Goal: Information Seeking & Learning: Learn about a topic

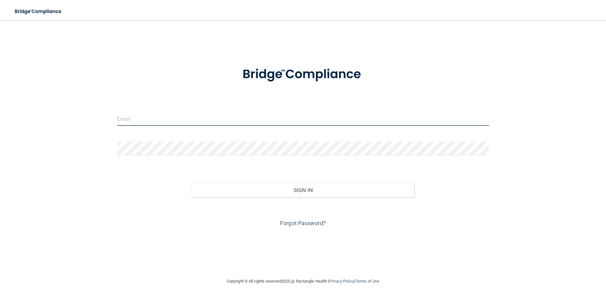
click at [123, 122] on input "email" at bounding box center [303, 119] width 372 height 14
type input "[EMAIL_ADDRESS][DOMAIN_NAME]"
click at [151, 116] on input "email" at bounding box center [303, 119] width 372 height 14
type input "[EMAIL_ADDRESS][DOMAIN_NAME]"
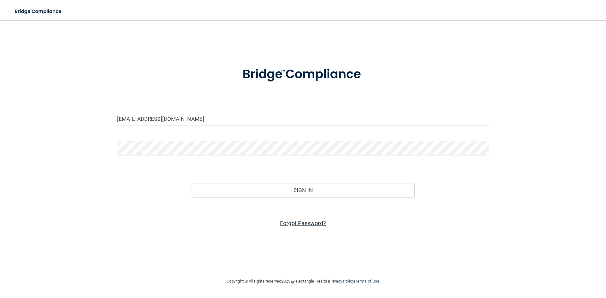
click at [312, 224] on link "Forgot Password?" at bounding box center [303, 223] width 46 height 7
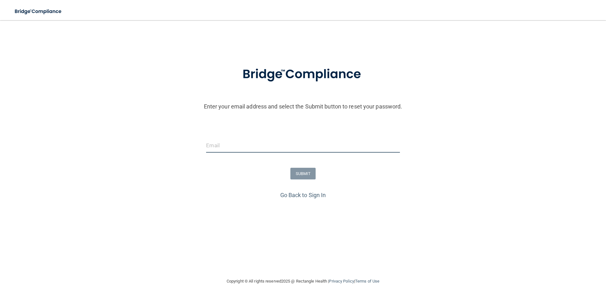
click at [223, 145] on input "email" at bounding box center [302, 145] width 193 height 14
type input "[EMAIL_ADDRESS][DOMAIN_NAME]"
click at [306, 172] on button "SUBMIT" at bounding box center [303, 174] width 26 height 12
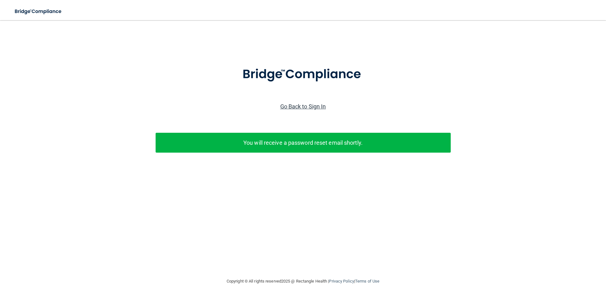
click at [304, 104] on link "Go Back to Sign In" at bounding box center [303, 106] width 46 height 7
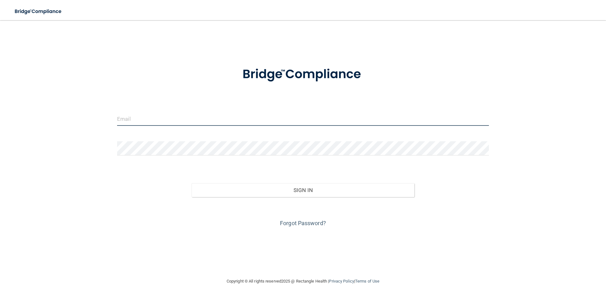
click at [280, 122] on input "email" at bounding box center [303, 119] width 372 height 14
type input "[EMAIL_ADDRESS][DOMAIN_NAME]"
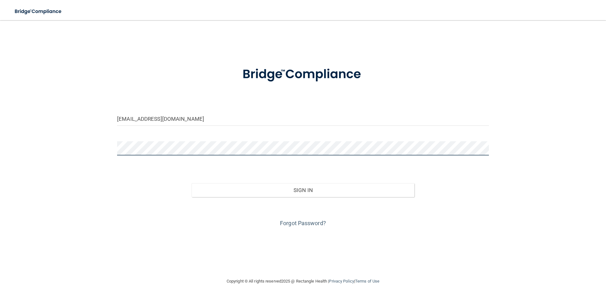
click at [191, 183] on button "Sign In" at bounding box center [302, 190] width 223 height 14
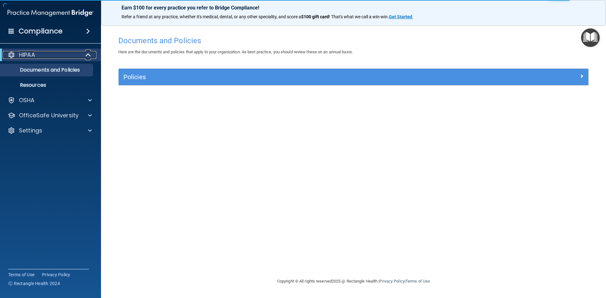
click at [30, 53] on p "HIPAA" at bounding box center [27, 55] width 16 height 8
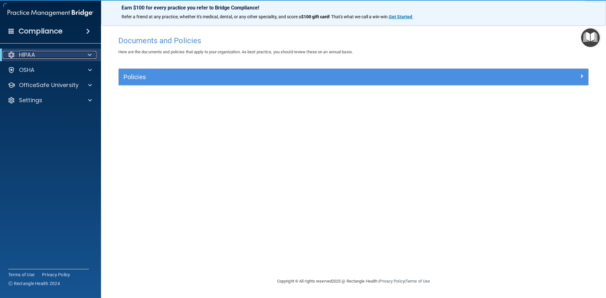
click at [30, 53] on p "HIPAA" at bounding box center [27, 55] width 16 height 8
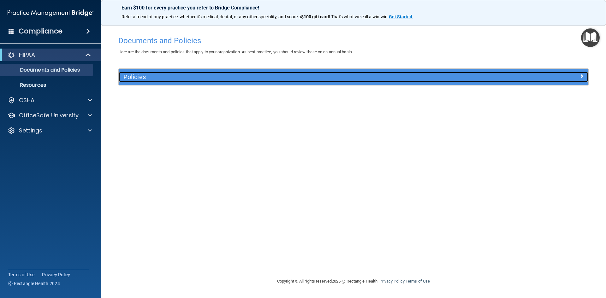
click at [132, 77] on h5 "Policies" at bounding box center [294, 76] width 342 height 7
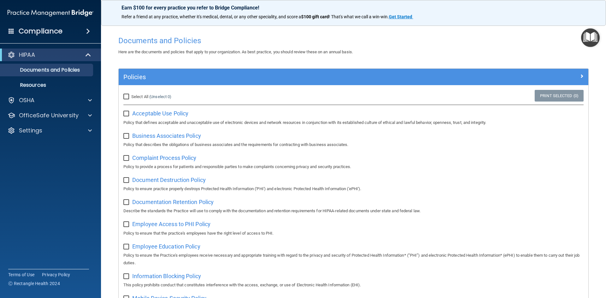
click at [127, 98] on input "Select All (Unselect 0) Unselect All" at bounding box center [126, 96] width 7 height 5
checkbox input "true"
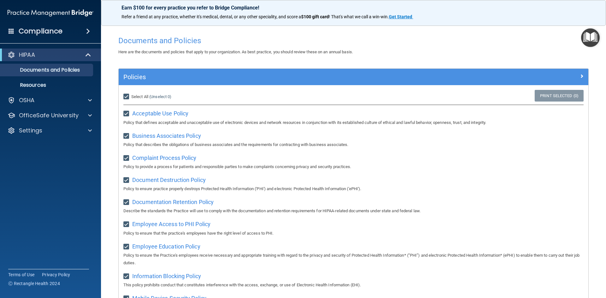
checkbox input "true"
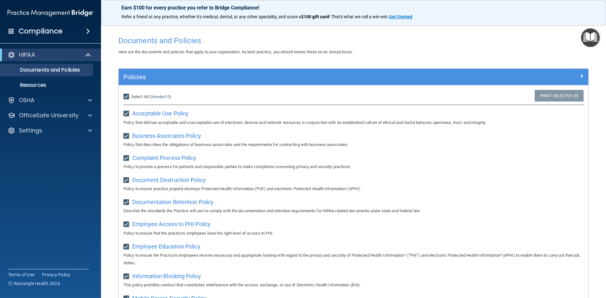
checkbox input "true"
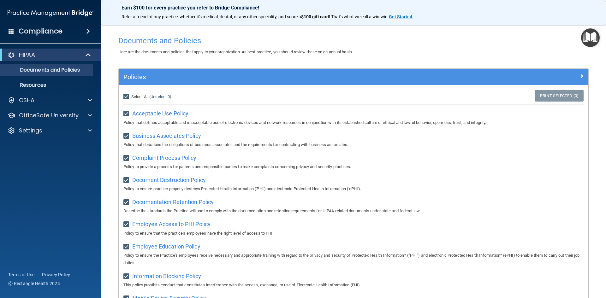
checkbox input "true"
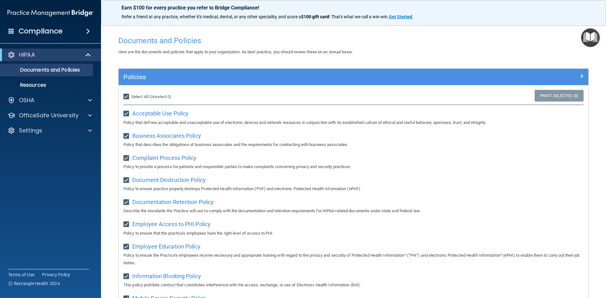
checkbox input "true"
click at [149, 114] on span "Acceptable Use Policy" at bounding box center [160, 113] width 56 height 7
click at [146, 136] on span "Business Associates Policy" at bounding box center [166, 135] width 69 height 7
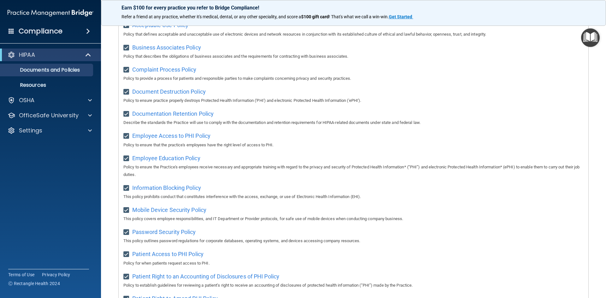
scroll to position [51, 0]
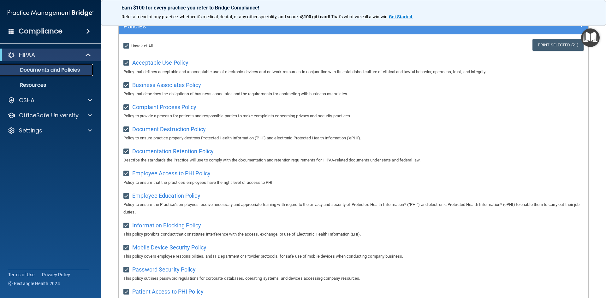
click at [38, 68] on p "Documents and Policies" at bounding box center [47, 70] width 86 height 6
click at [37, 84] on p "Resources" at bounding box center [47, 85] width 86 height 6
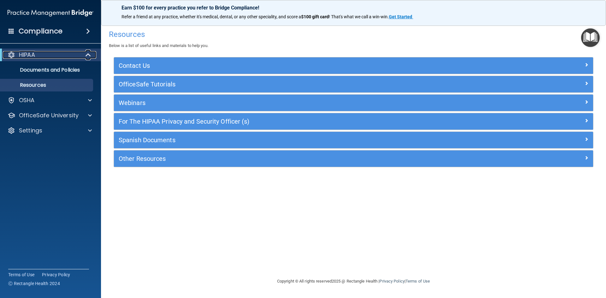
click at [25, 56] on p "HIPAA" at bounding box center [27, 55] width 16 height 8
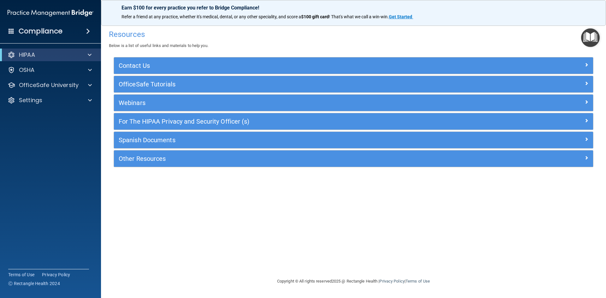
click at [52, 27] on h4 "Compliance" at bounding box center [41, 31] width 44 height 9
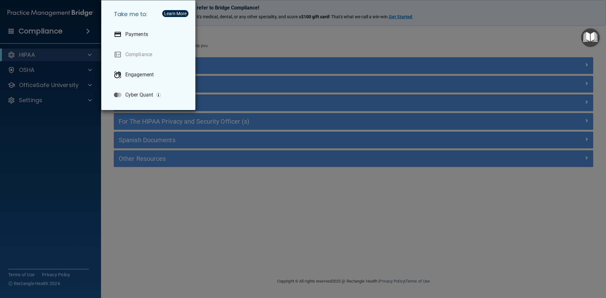
click at [62, 32] on div "Take me to: Payments Compliance Engagement Cyber Quant" at bounding box center [303, 149] width 606 height 298
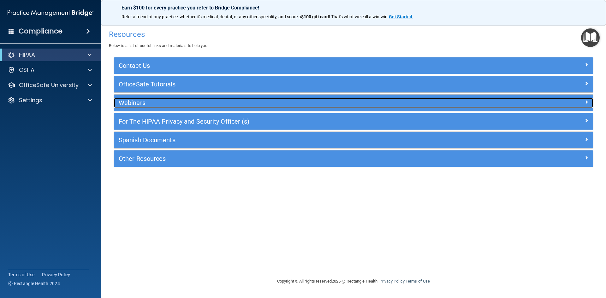
click at [132, 102] on h5 "Webinars" at bounding box center [294, 102] width 350 height 7
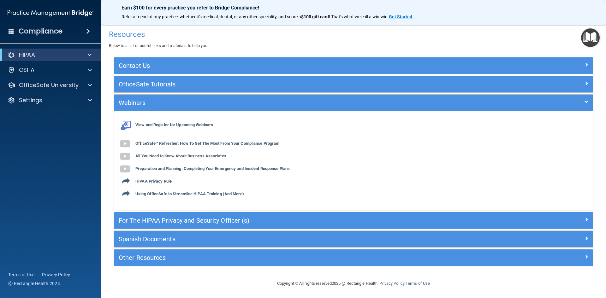
click at [153, 127] on div "View and Register for Upcoming Webinars OfficeSafe™ Refresher: How To Get The M…" at bounding box center [353, 161] width 479 height 90
click at [161, 127] on b "View and Register for Upcoming Webinars" at bounding box center [174, 125] width 78 height 5
click at [89, 56] on span at bounding box center [90, 55] width 4 height 8
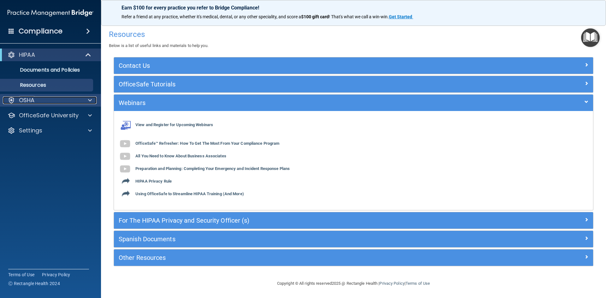
click at [33, 101] on p "OSHA" at bounding box center [27, 101] width 16 height 8
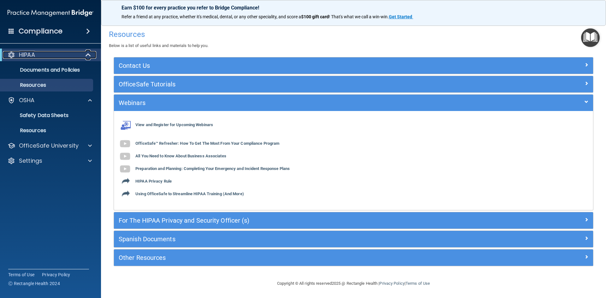
click at [37, 56] on div "HIPAA" at bounding box center [42, 55] width 78 height 8
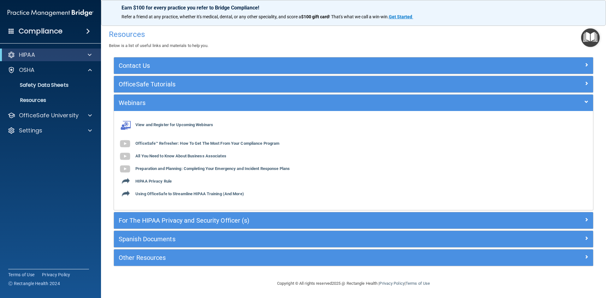
click at [398, 34] on img "Open Resource Center" at bounding box center [590, 37] width 19 height 19
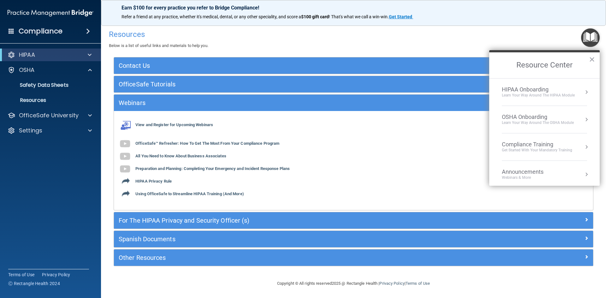
click at [398, 91] on div "HIPAA Onboarding" at bounding box center [537, 89] width 73 height 7
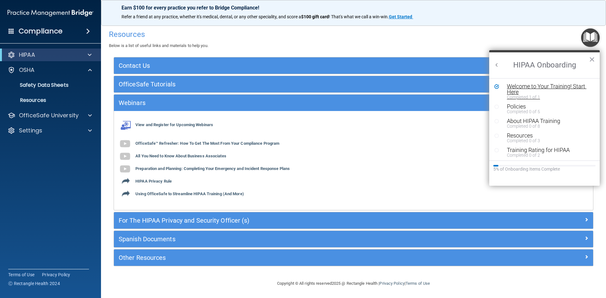
click at [398, 90] on div "Welcome to Your Training! Start Here" at bounding box center [546, 89] width 80 height 11
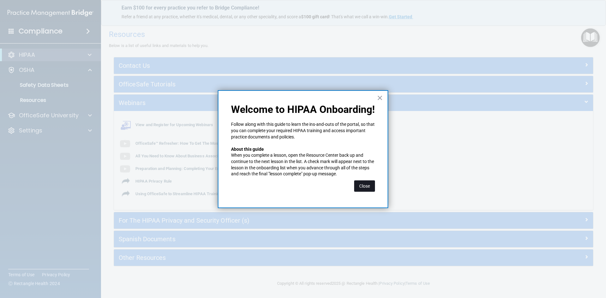
click at [356, 186] on button "Close" at bounding box center [364, 185] width 21 height 11
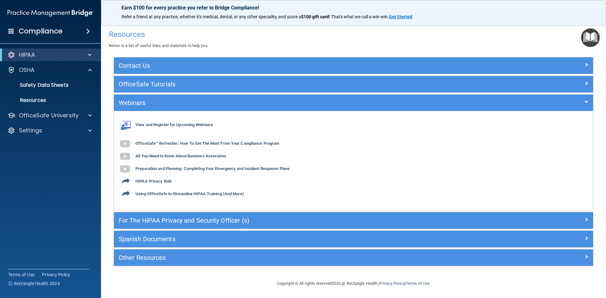
scroll to position [1, 0]
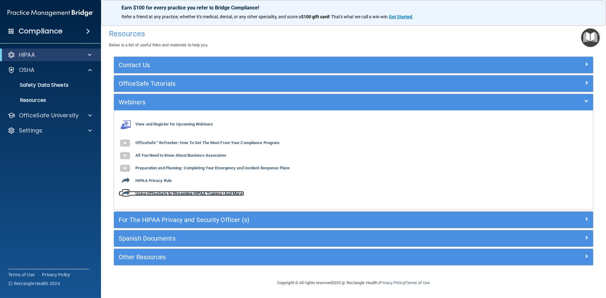
click at [154, 194] on b "Using OfficeSafe to Streamline HIPAA Training (And More)" at bounding box center [189, 193] width 108 height 5
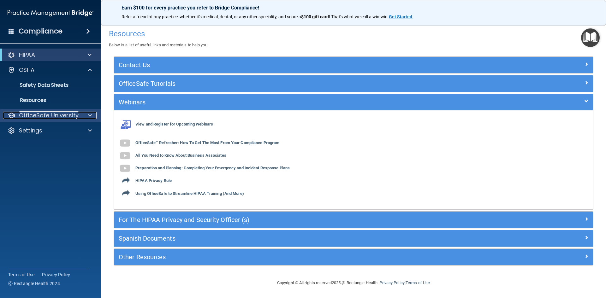
click at [50, 113] on p "OfficeSafe University" at bounding box center [49, 116] width 60 height 8
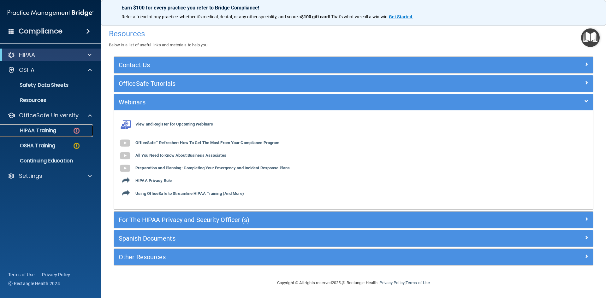
click at [45, 131] on p "HIPAA Training" at bounding box center [30, 130] width 52 height 6
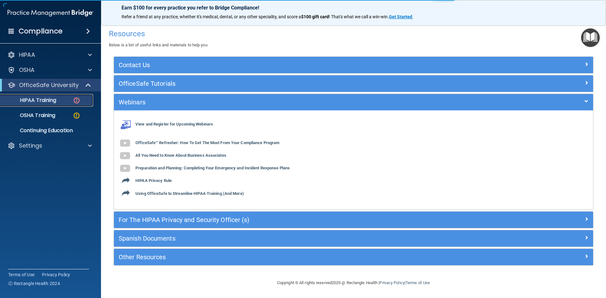
scroll to position [177, 0]
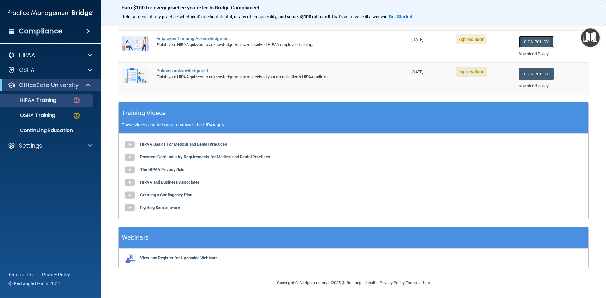
click at [398, 39] on link "Sign Policy" at bounding box center [535, 42] width 35 height 12
click at [398, 42] on link "Sign Policy" at bounding box center [535, 42] width 35 height 12
click at [157, 146] on b "HIPAA Basics For Medical and Dental Practices" at bounding box center [183, 144] width 87 height 5
click at [152, 159] on b "Payment Card Industry Requirements for Medical and Dental Practices" at bounding box center [205, 157] width 130 height 5
click at [154, 171] on b "The HIPAA Privacy Rule" at bounding box center [162, 169] width 44 height 5
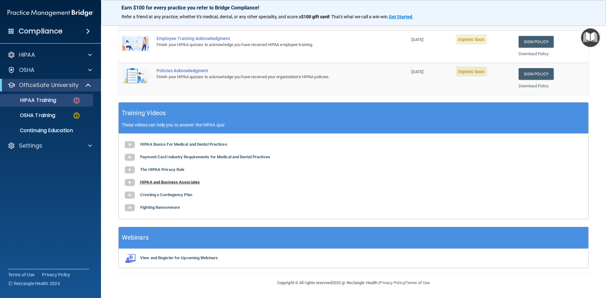
click at [148, 182] on b "HIPAA and Business Associates" at bounding box center [170, 182] width 60 height 5
click at [157, 196] on b "Creating a Contingency Plan" at bounding box center [166, 194] width 52 height 5
click at [164, 206] on b "Fighting Ransomware" at bounding box center [160, 207] width 40 height 5
click at [38, 98] on p "HIPAA Training" at bounding box center [30, 100] width 52 height 6
click at [77, 103] on img at bounding box center [77, 101] width 8 height 8
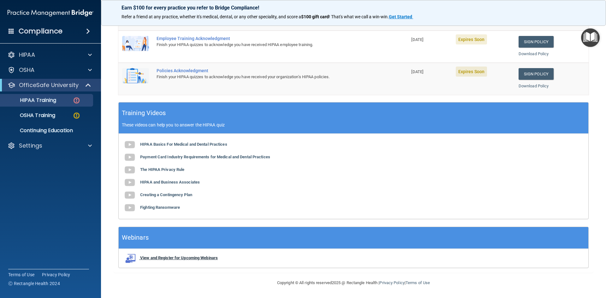
click at [149, 260] on b "View and Register for Upcoming Webinars" at bounding box center [179, 257] width 78 height 5
click at [398, 43] on link "Sign Policy" at bounding box center [535, 42] width 35 height 12
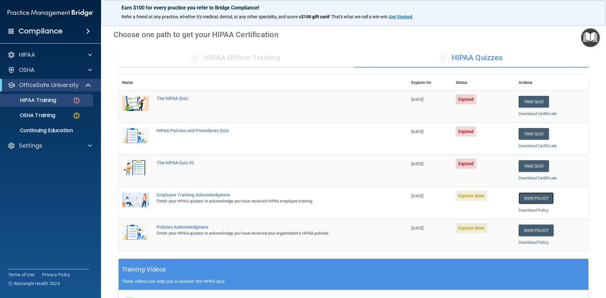
scroll to position [19, 0]
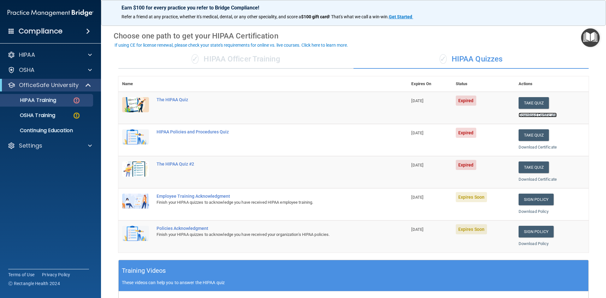
click at [398, 114] on link "Download Certificate" at bounding box center [537, 115] width 38 height 5
click at [398, 132] on button "Take Quiz" at bounding box center [533, 135] width 30 height 12
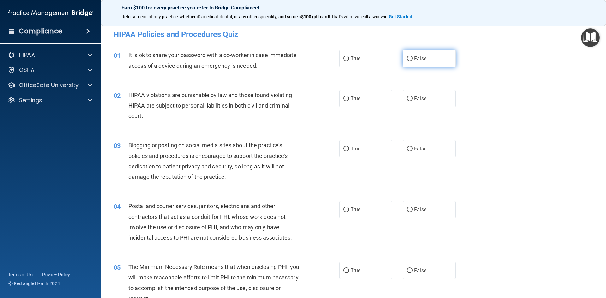
click at [398, 58] on input "False" at bounding box center [410, 58] width 6 height 5
radio input "true"
click at [344, 100] on input "True" at bounding box center [346, 99] width 6 height 5
radio input "true"
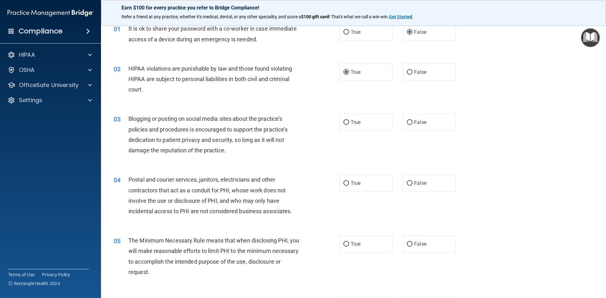
scroll to position [63, 0]
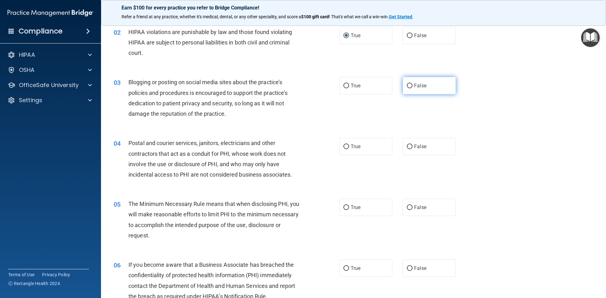
click at [398, 84] on span "False" at bounding box center [420, 86] width 12 height 6
click at [398, 84] on input "False" at bounding box center [410, 86] width 6 height 5
radio input "true"
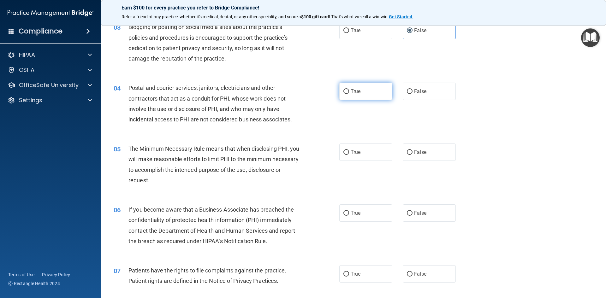
scroll to position [126, 0]
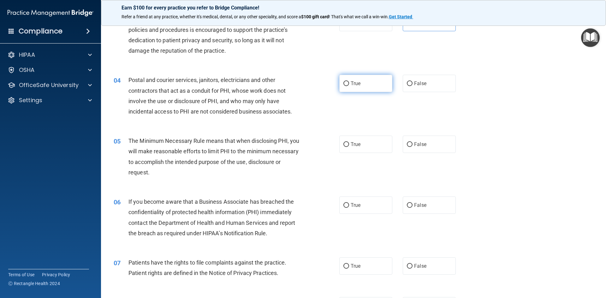
click at [345, 88] on label "True" at bounding box center [365, 83] width 53 height 17
click at [345, 86] on input "True" at bounding box center [346, 83] width 6 height 5
radio input "true"
click at [345, 147] on input "True" at bounding box center [346, 144] width 6 height 5
radio input "true"
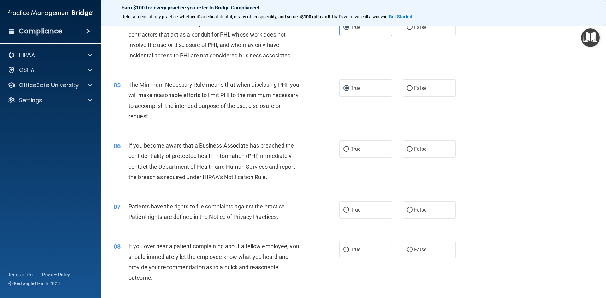
scroll to position [189, 0]
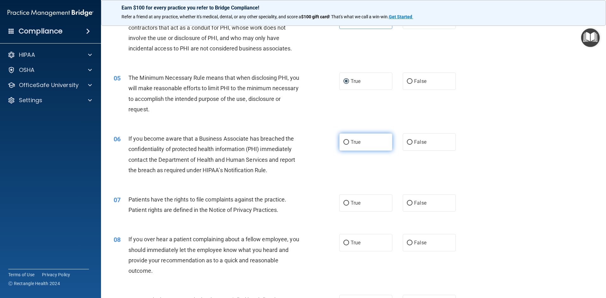
click at [347, 143] on label "True" at bounding box center [365, 141] width 53 height 17
click at [347, 143] on input "True" at bounding box center [346, 142] width 6 height 5
radio input "true"
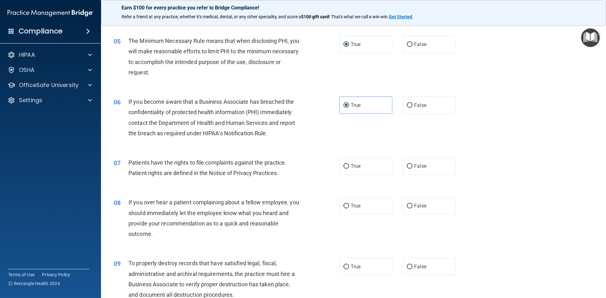
scroll to position [252, 0]
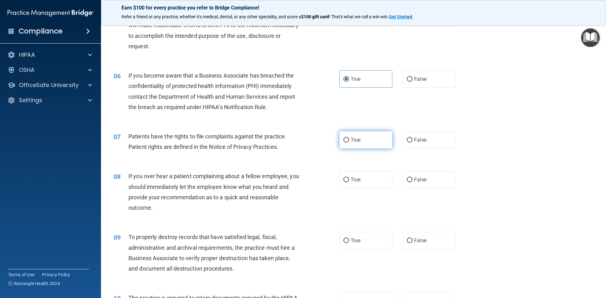
click at [343, 139] on input "True" at bounding box center [346, 140] width 6 height 5
radio input "true"
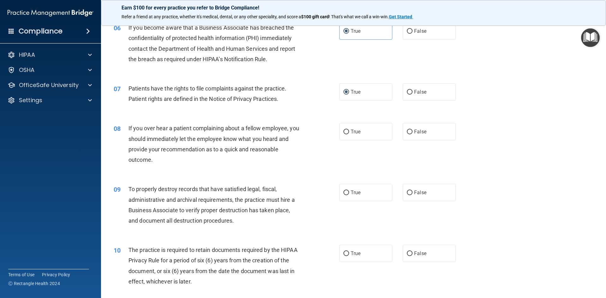
scroll to position [315, 0]
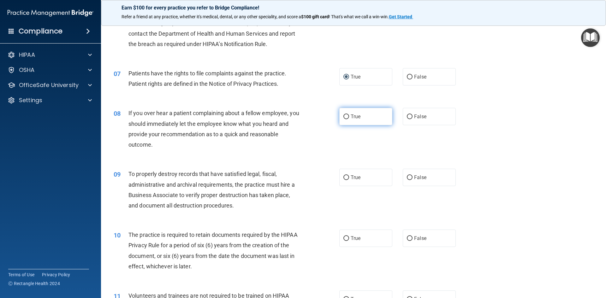
click at [345, 120] on label "True" at bounding box center [365, 116] width 53 height 17
click at [345, 119] on input "True" at bounding box center [346, 116] width 6 height 5
radio input "true"
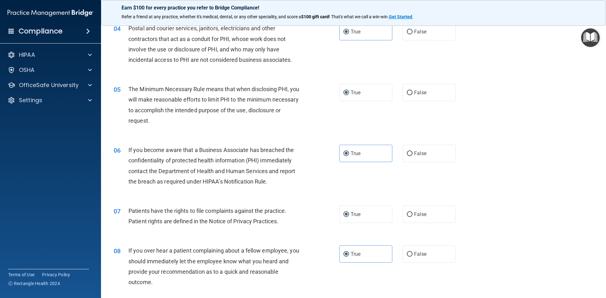
scroll to position [158, 0]
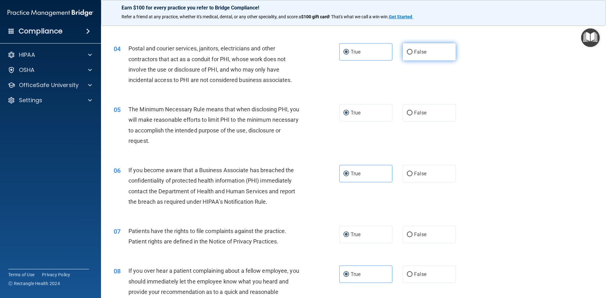
click at [398, 50] on input "False" at bounding box center [410, 52] width 6 height 5
radio input "true"
radio input "false"
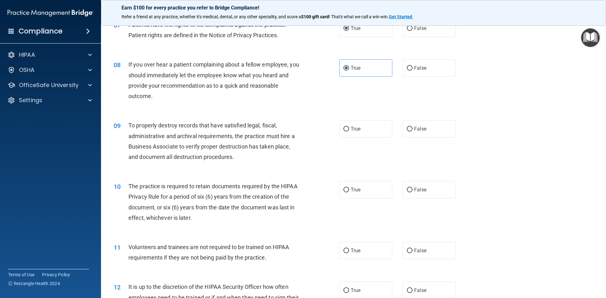
scroll to position [378, 0]
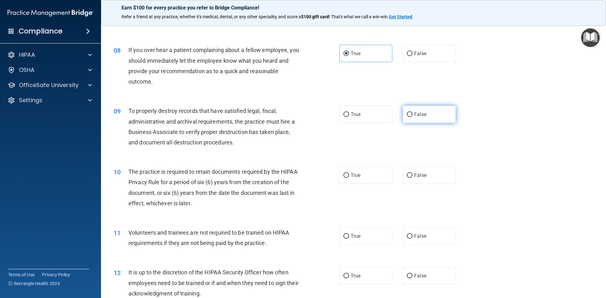
click at [398, 114] on input "False" at bounding box center [410, 114] width 6 height 5
radio input "true"
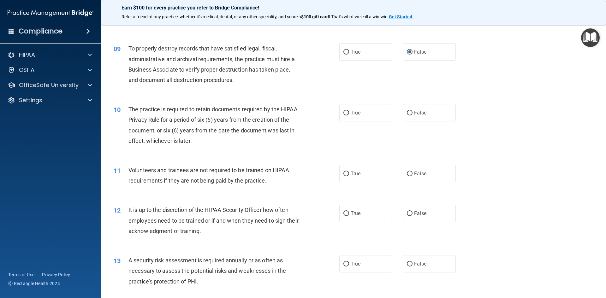
scroll to position [442, 0]
click at [343, 112] on input "True" at bounding box center [346, 112] width 6 height 5
radio input "true"
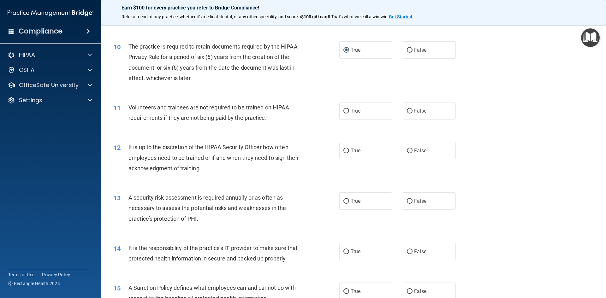
scroll to position [505, 0]
click at [398, 112] on input "False" at bounding box center [410, 110] width 6 height 5
radio input "true"
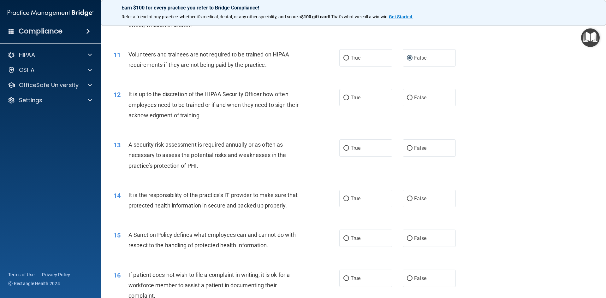
scroll to position [568, 0]
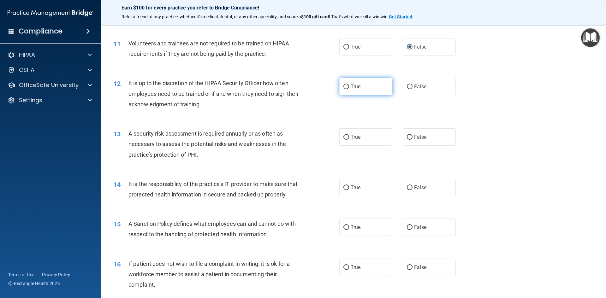
click at [347, 89] on label "True" at bounding box center [365, 86] width 53 height 17
click at [347, 89] on input "True" at bounding box center [346, 87] width 6 height 5
radio input "true"
click at [344, 140] on input "True" at bounding box center [346, 137] width 6 height 5
radio input "true"
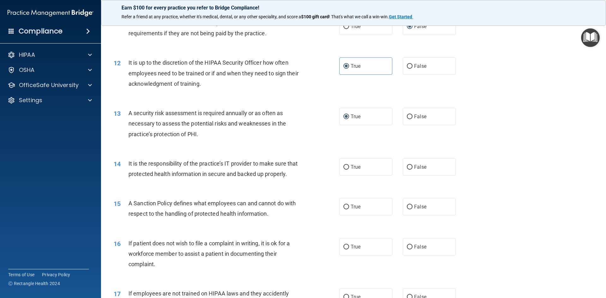
scroll to position [599, 0]
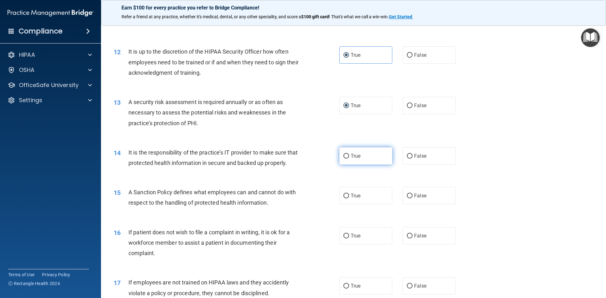
click at [345, 156] on input "True" at bounding box center [346, 156] width 6 height 5
radio input "true"
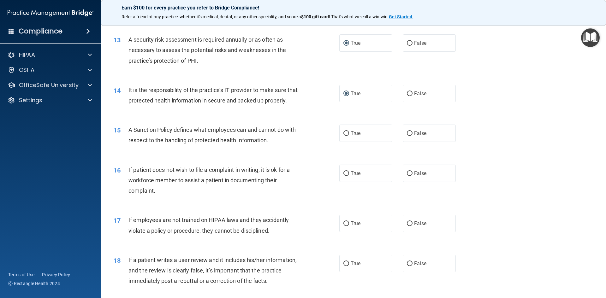
scroll to position [662, 0]
click at [345, 135] on input "True" at bounding box center [346, 133] width 6 height 5
radio input "true"
click at [344, 175] on input "True" at bounding box center [346, 173] width 6 height 5
radio input "true"
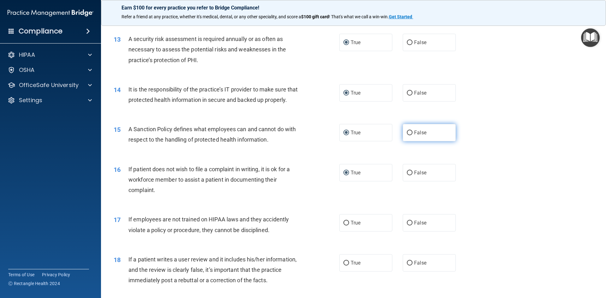
click at [398, 135] on input "False" at bounding box center [410, 133] width 6 height 5
radio input "true"
radio input "false"
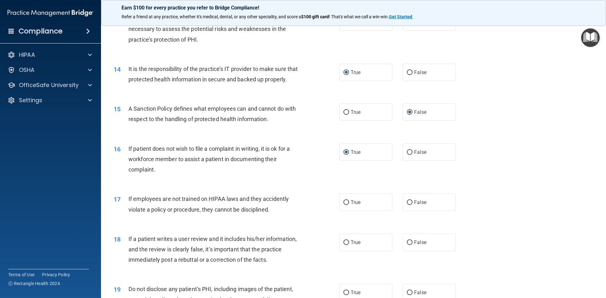
scroll to position [725, 0]
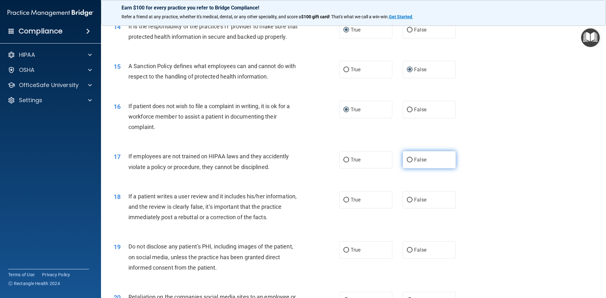
click at [398, 168] on label "False" at bounding box center [428, 159] width 53 height 17
click at [398, 162] on input "False" at bounding box center [410, 160] width 6 height 5
radio input "true"
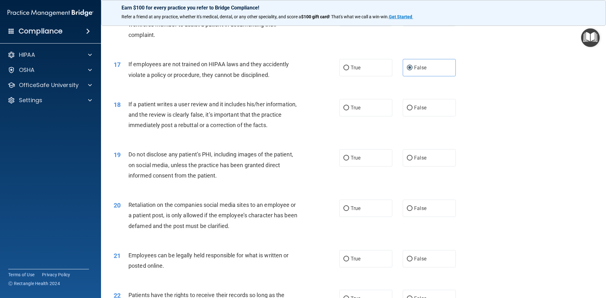
scroll to position [820, 0]
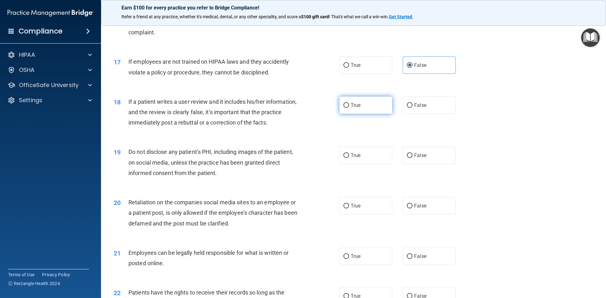
click at [346, 108] on input "True" at bounding box center [346, 105] width 6 height 5
radio input "true"
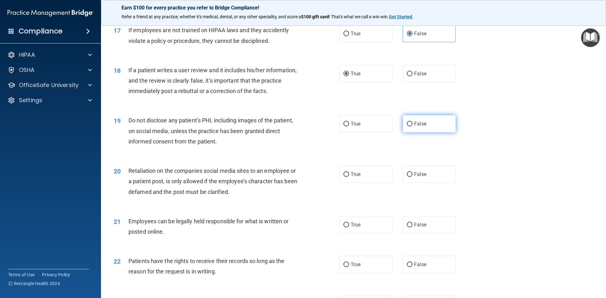
click at [398, 126] on input "False" at bounding box center [410, 124] width 6 height 5
radio input "true"
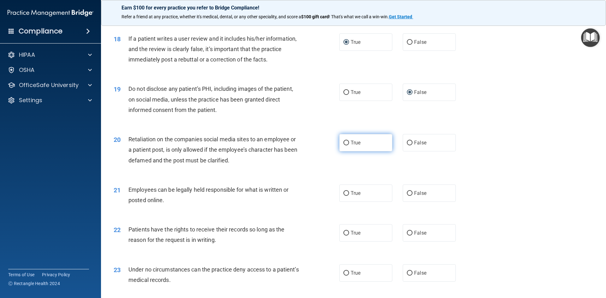
click at [343, 145] on input "True" at bounding box center [346, 143] width 6 height 5
radio input "true"
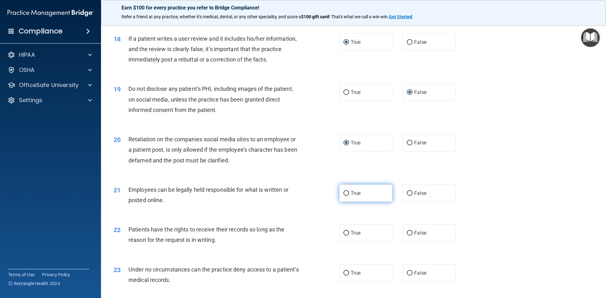
click at [346, 196] on input "True" at bounding box center [346, 193] width 6 height 5
radio input "true"
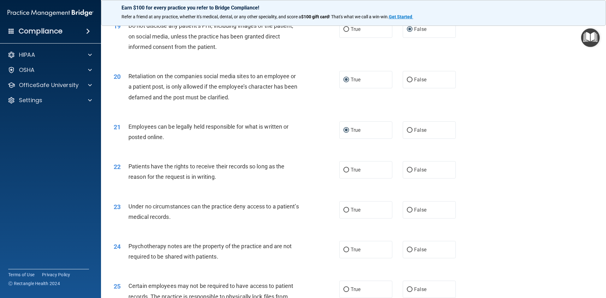
scroll to position [978, 0]
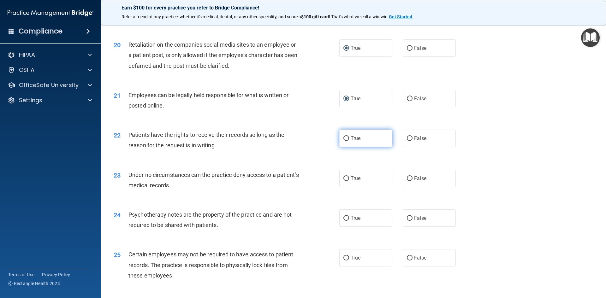
click at [345, 147] on label "True" at bounding box center [365, 138] width 53 height 17
click at [345, 141] on input "True" at bounding box center [346, 138] width 6 height 5
radio input "true"
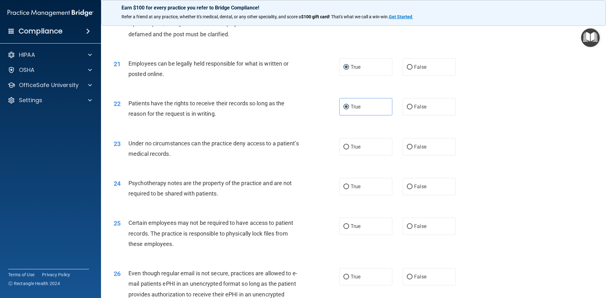
scroll to position [1041, 0]
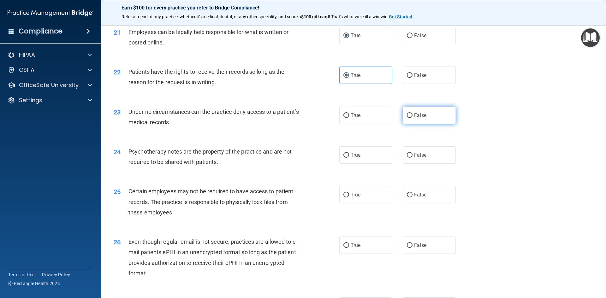
click at [398, 118] on input "False" at bounding box center [410, 115] width 6 height 5
radio input "true"
drag, startPoint x: 401, startPoint y: 164, endPoint x: 415, endPoint y: 165, distance: 13.7
click at [398, 164] on label "False" at bounding box center [428, 154] width 53 height 17
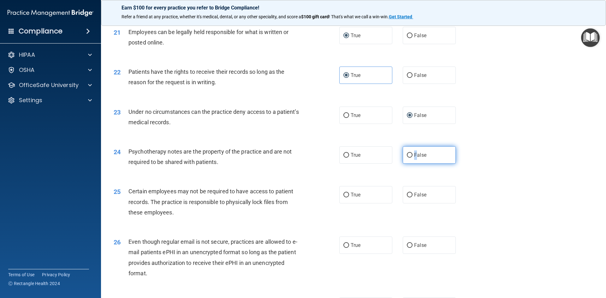
click at [398, 158] on input "False" at bounding box center [410, 155] width 6 height 5
radio input "true"
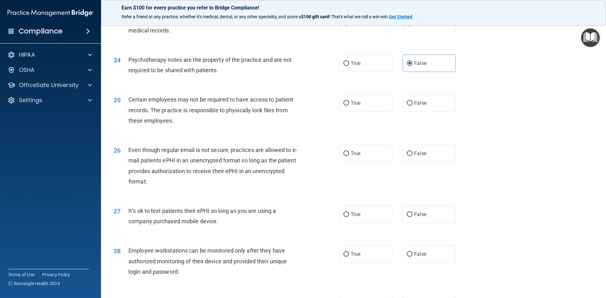
scroll to position [1135, 0]
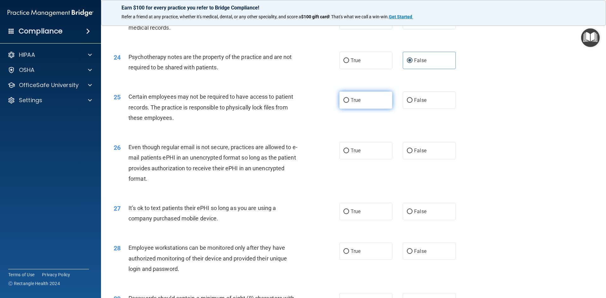
click at [343, 103] on input "True" at bounding box center [346, 100] width 6 height 5
radio input "true"
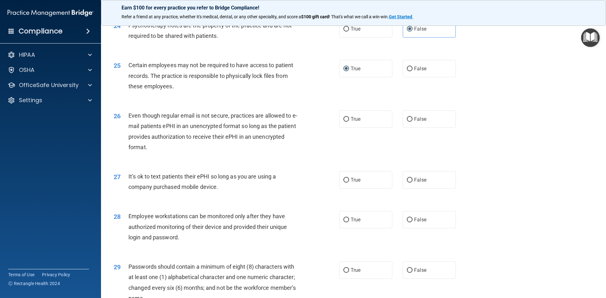
scroll to position [1198, 0]
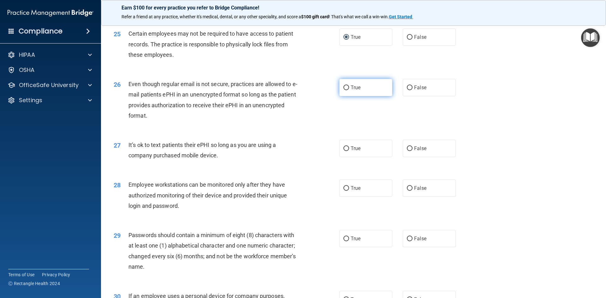
click at [344, 90] on input "True" at bounding box center [346, 87] width 6 height 5
radio input "true"
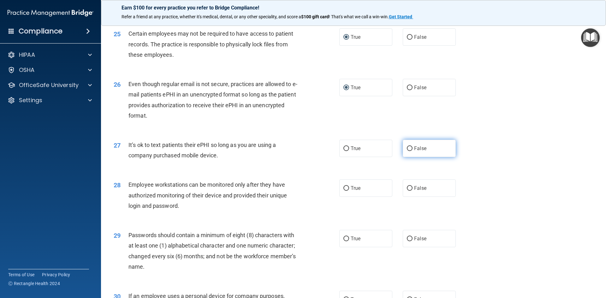
click at [398, 151] on span "False" at bounding box center [420, 148] width 12 height 6
click at [398, 151] on input "False" at bounding box center [410, 148] width 6 height 5
radio input "true"
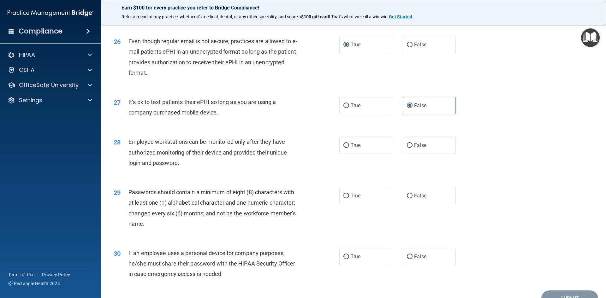
scroll to position [1262, 0]
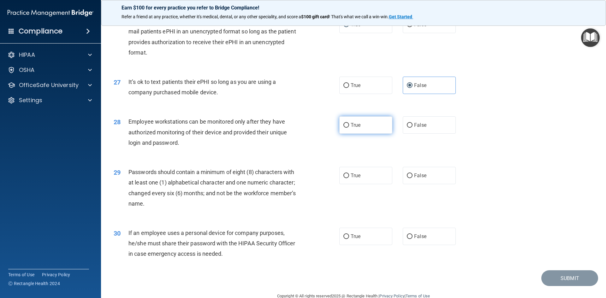
click at [347, 134] on label "True" at bounding box center [365, 124] width 53 height 17
click at [347, 128] on input "True" at bounding box center [346, 125] width 6 height 5
radio input "true"
click at [347, 182] on label "True" at bounding box center [365, 175] width 53 height 17
click at [347, 178] on input "True" at bounding box center [346, 175] width 6 height 5
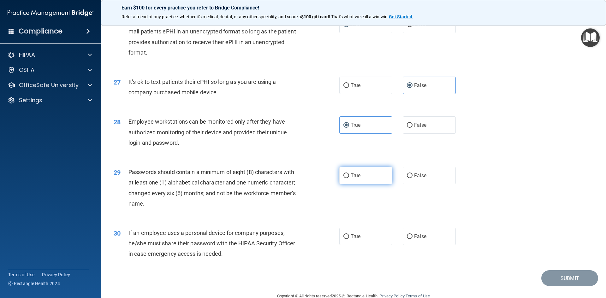
radio input "true"
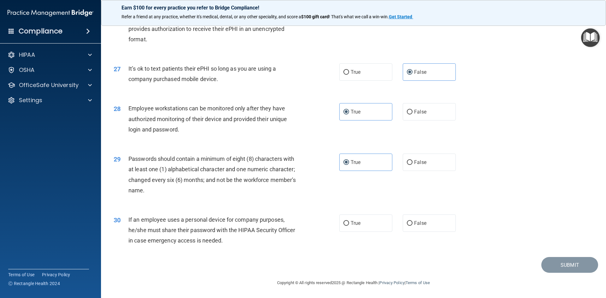
scroll to position [1285, 0]
click at [398, 223] on input "False" at bounding box center [410, 223] width 6 height 5
radio input "true"
click at [398, 261] on button "Submit" at bounding box center [569, 265] width 57 height 16
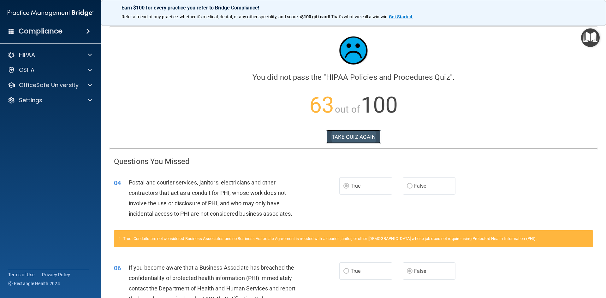
click at [337, 133] on button "TAKE QUIZ AGAIN" at bounding box center [353, 137] width 55 height 14
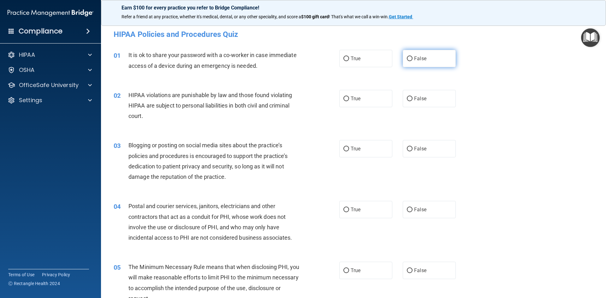
click at [398, 58] on input "False" at bounding box center [410, 58] width 6 height 5
radio input "true"
click at [343, 98] on input "True" at bounding box center [346, 99] width 6 height 5
radio input "true"
click at [398, 150] on input "False" at bounding box center [410, 149] width 6 height 5
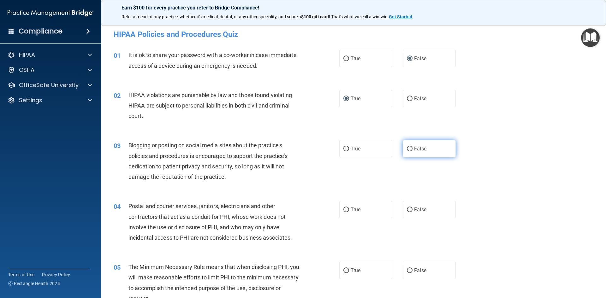
radio input "true"
click at [344, 208] on input "True" at bounding box center [346, 210] width 6 height 5
radio input "true"
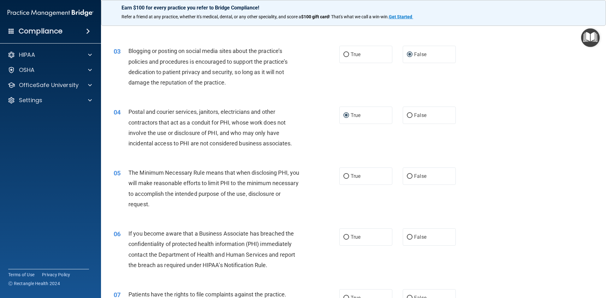
scroll to position [95, 0]
click at [345, 176] on input "True" at bounding box center [346, 176] width 6 height 5
radio input "true"
click at [398, 239] on input "False" at bounding box center [410, 237] width 6 height 5
radio input "true"
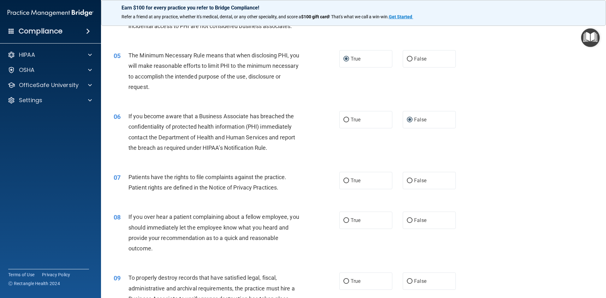
scroll to position [252, 0]
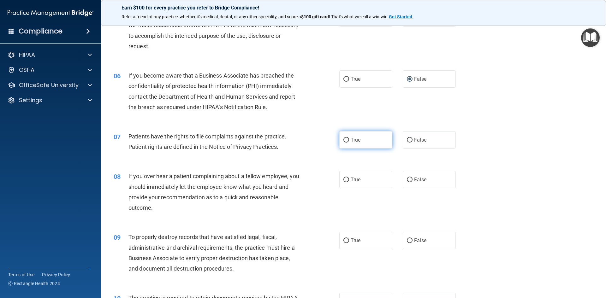
click at [343, 142] on input "True" at bounding box center [346, 140] width 6 height 5
radio input "true"
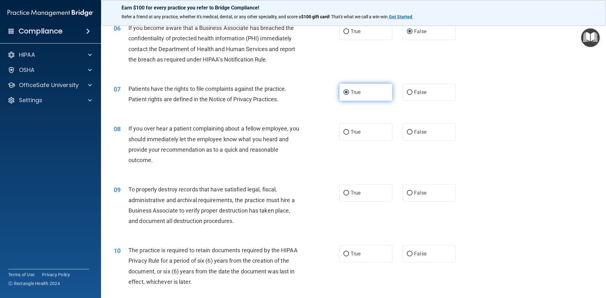
scroll to position [315, 0]
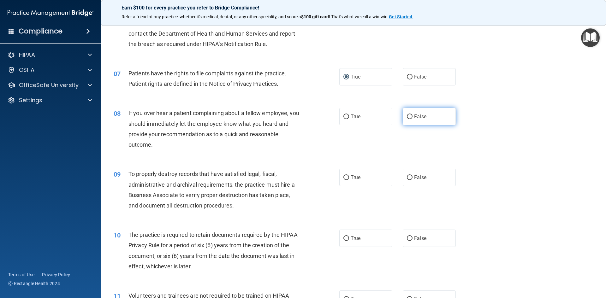
click at [398, 118] on input "False" at bounding box center [410, 116] width 6 height 5
radio input "true"
click at [398, 175] on input "False" at bounding box center [410, 177] width 6 height 5
radio input "true"
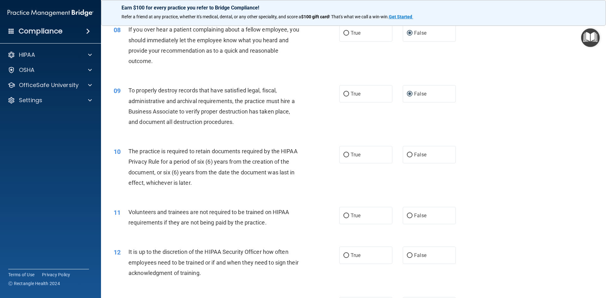
scroll to position [410, 0]
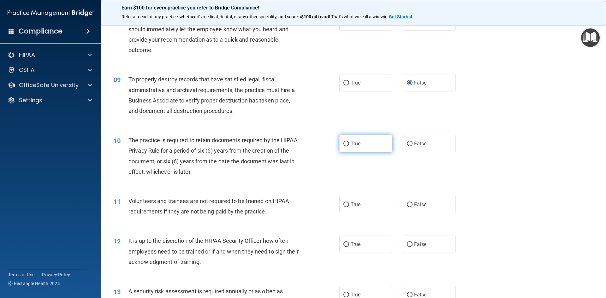
click at [343, 146] on input "True" at bounding box center [346, 144] width 6 height 5
radio input "true"
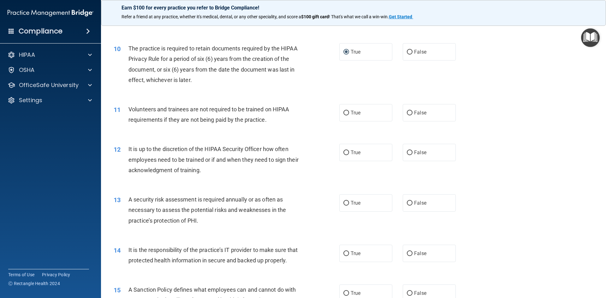
scroll to position [505, 0]
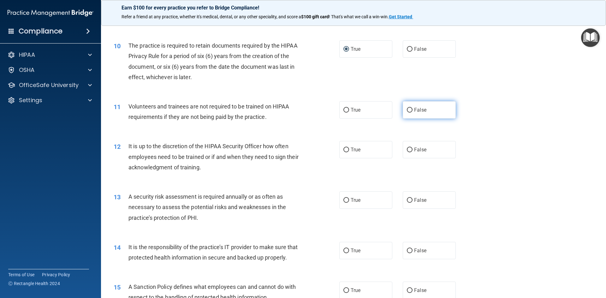
click at [398, 110] on label "False" at bounding box center [428, 109] width 53 height 17
click at [398, 110] on input "False" at bounding box center [410, 110] width 6 height 5
radio input "true"
click at [398, 148] on input "False" at bounding box center [410, 150] width 6 height 5
radio input "true"
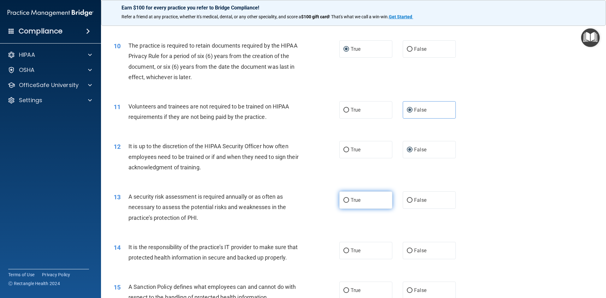
click at [344, 204] on label "True" at bounding box center [365, 199] width 53 height 17
click at [344, 203] on input "True" at bounding box center [346, 200] width 6 height 5
radio input "true"
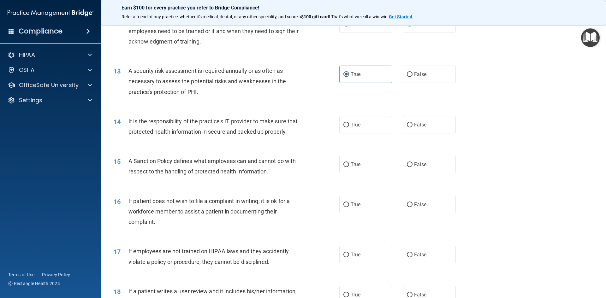
scroll to position [631, 0]
click at [398, 123] on input "False" at bounding box center [410, 124] width 6 height 5
radio input "true"
click at [398, 167] on input "False" at bounding box center [410, 164] width 6 height 5
radio input "true"
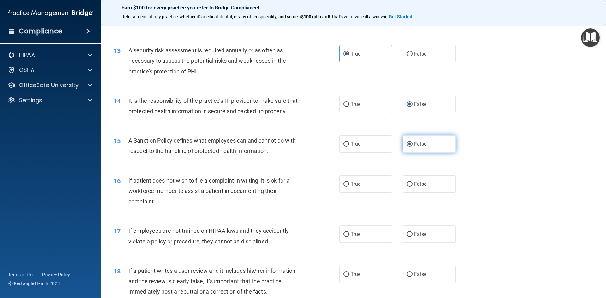
scroll to position [662, 0]
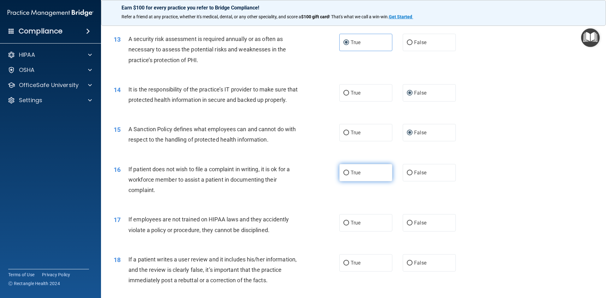
click at [345, 175] on input "True" at bounding box center [346, 173] width 6 height 5
radio input "true"
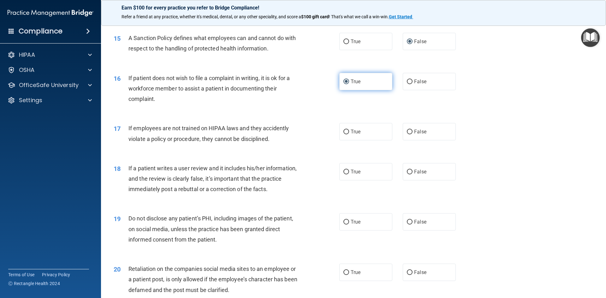
scroll to position [757, 0]
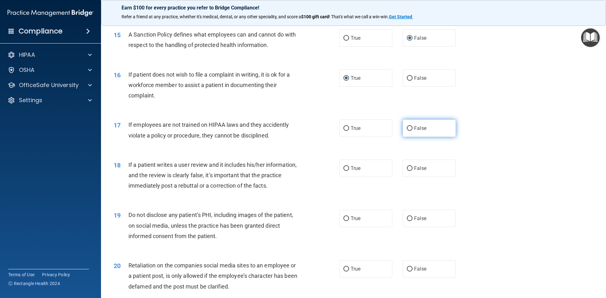
click at [398, 131] on input "False" at bounding box center [410, 128] width 6 height 5
radio input "true"
click at [398, 171] on input "False" at bounding box center [410, 168] width 6 height 5
radio input "true"
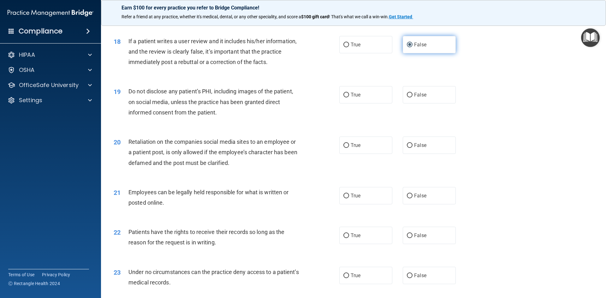
scroll to position [883, 0]
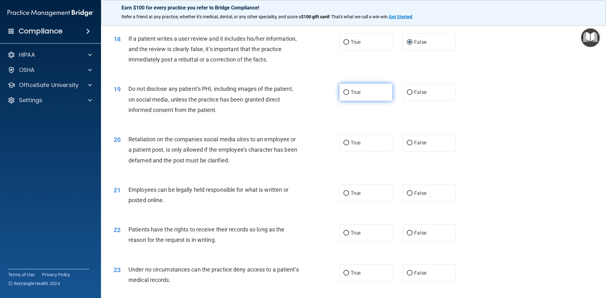
click at [343, 95] on input "True" at bounding box center [346, 92] width 6 height 5
radio input "true"
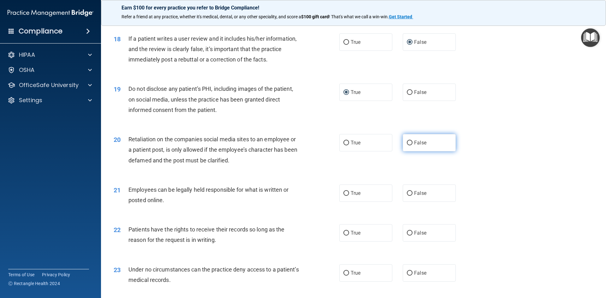
click at [398, 145] on input "False" at bounding box center [410, 143] width 6 height 5
radio input "true"
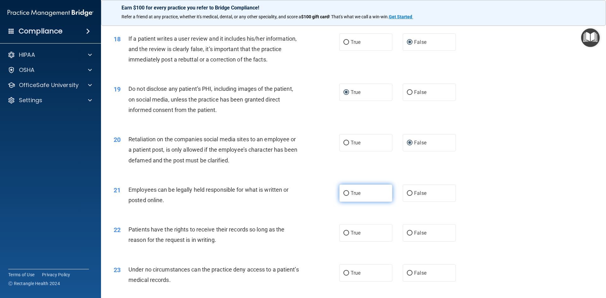
click at [347, 202] on label "True" at bounding box center [365, 192] width 53 height 17
click at [347, 196] on input "True" at bounding box center [346, 193] width 6 height 5
radio input "true"
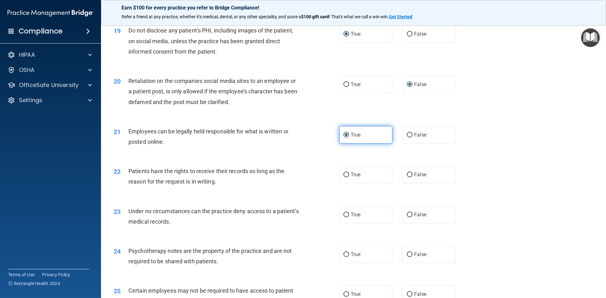
scroll to position [978, 0]
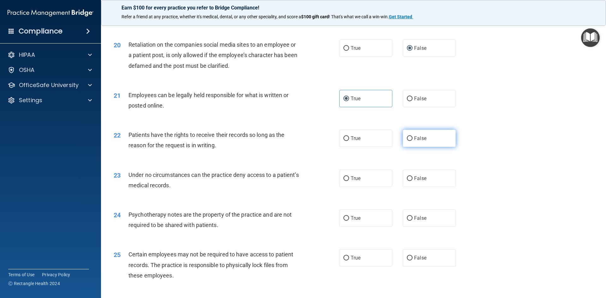
click at [398, 147] on label "False" at bounding box center [428, 138] width 53 height 17
click at [398, 141] on input "False" at bounding box center [410, 138] width 6 height 5
radio input "true"
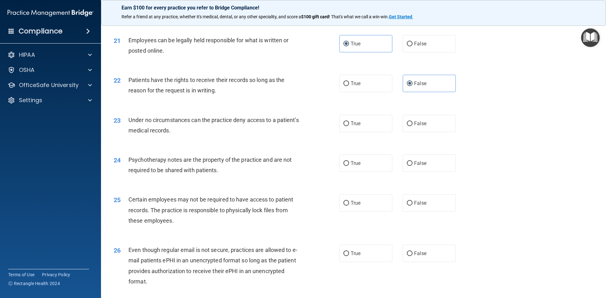
scroll to position [1041, 0]
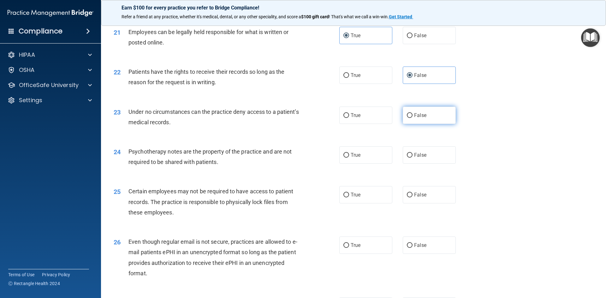
click at [398, 118] on span "False" at bounding box center [420, 115] width 12 height 6
click at [398, 118] on input "False" at bounding box center [410, 115] width 6 height 5
radio input "true"
click at [343, 158] on input "True" at bounding box center [346, 155] width 6 height 5
radio input "true"
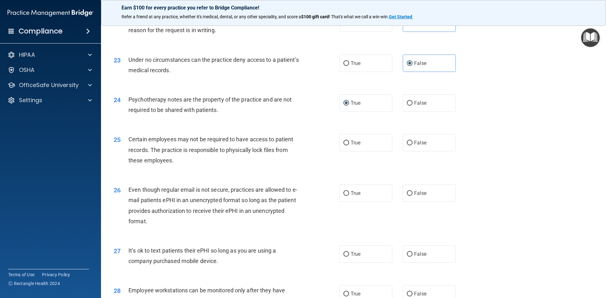
scroll to position [1104, 0]
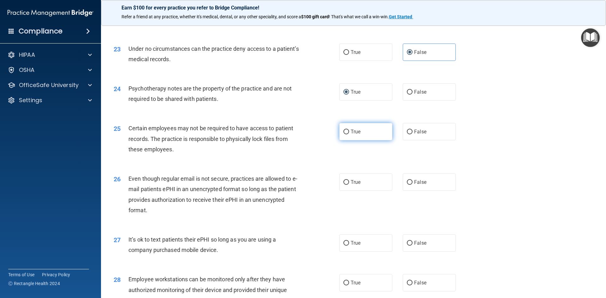
click at [344, 139] on label "True" at bounding box center [365, 131] width 53 height 17
click at [344, 134] on input "True" at bounding box center [346, 132] width 6 height 5
radio input "true"
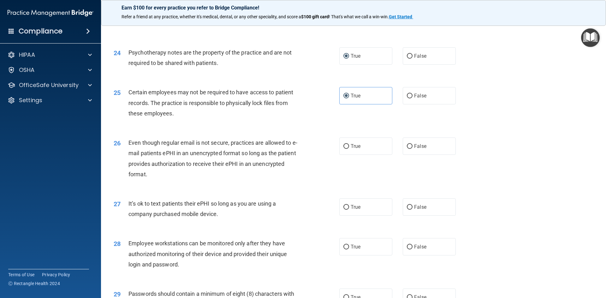
scroll to position [1167, 0]
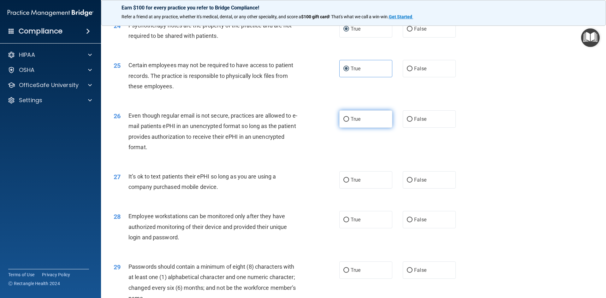
click at [343, 122] on input "True" at bounding box center [346, 119] width 6 height 5
radio input "true"
click at [398, 183] on input "False" at bounding box center [410, 180] width 6 height 5
radio input "true"
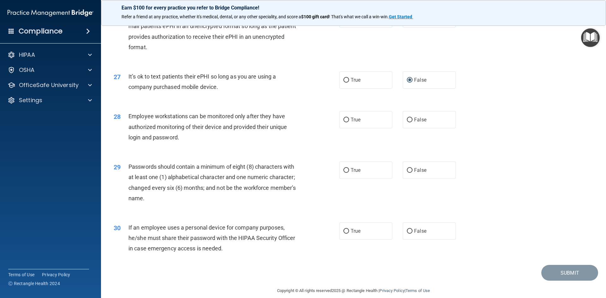
scroll to position [1285, 0]
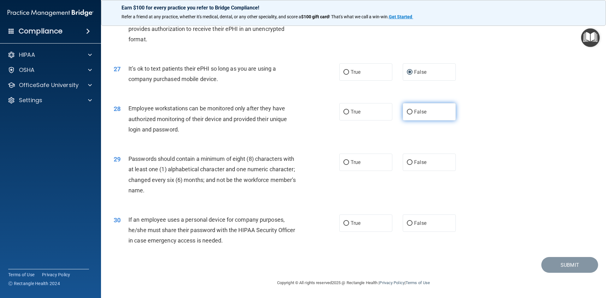
click at [398, 112] on input "False" at bounding box center [410, 112] width 6 height 5
radio input "true"
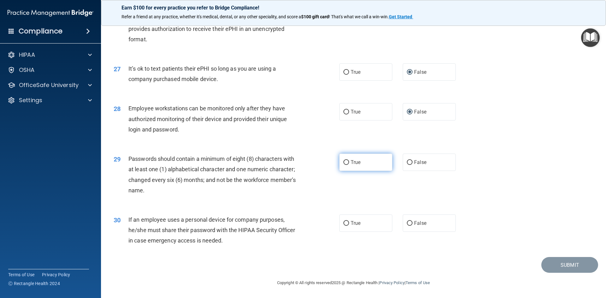
click at [344, 161] on input "True" at bounding box center [346, 162] width 6 height 5
radio input "true"
click at [398, 222] on input "False" at bounding box center [410, 223] width 6 height 5
radio input "true"
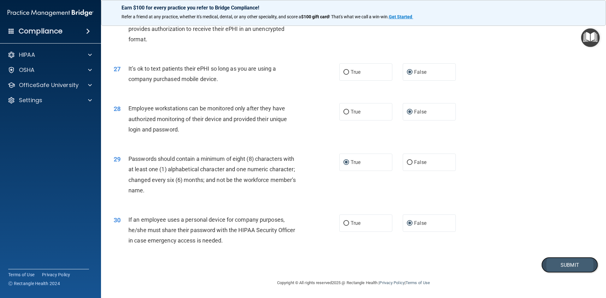
click at [398, 266] on button "Submit" at bounding box center [569, 265] width 57 height 16
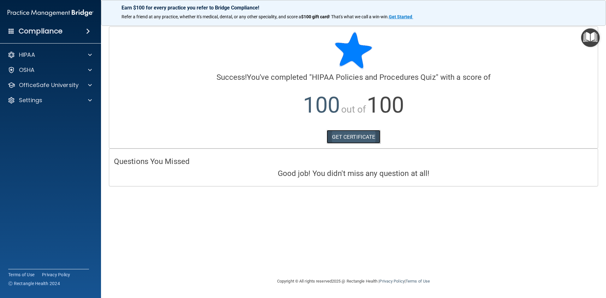
click at [344, 134] on link "GET CERTIFICATE" at bounding box center [353, 137] width 54 height 14
click at [54, 82] on p "OfficeSafe University" at bounding box center [49, 85] width 60 height 8
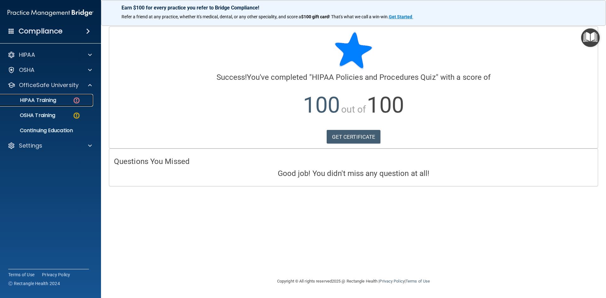
click at [50, 100] on p "HIPAA Training" at bounding box center [30, 100] width 52 height 6
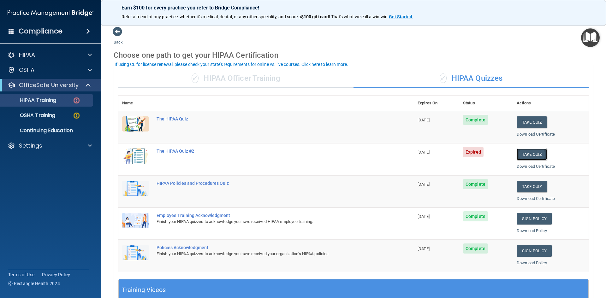
click at [398, 152] on button "Take Quiz" at bounding box center [531, 155] width 30 height 12
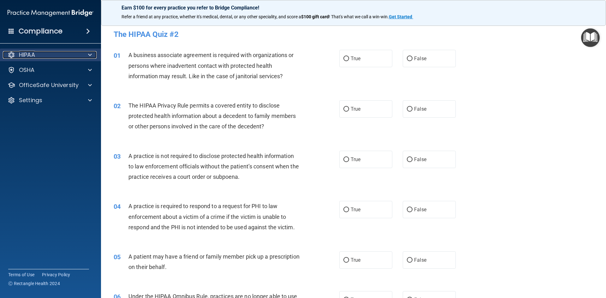
click at [31, 57] on p "HIPAA" at bounding box center [27, 55] width 16 height 8
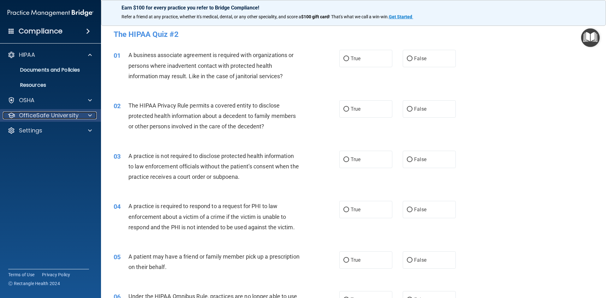
click at [30, 116] on p "OfficeSafe University" at bounding box center [49, 116] width 60 height 8
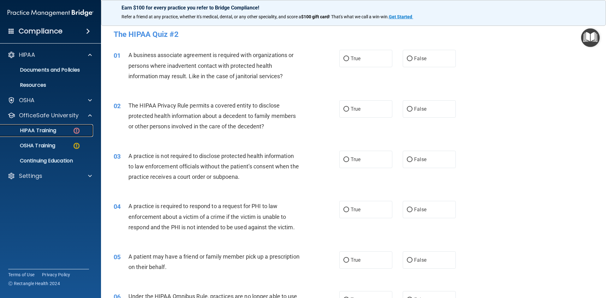
click at [33, 130] on p "HIPAA Training" at bounding box center [30, 130] width 52 height 6
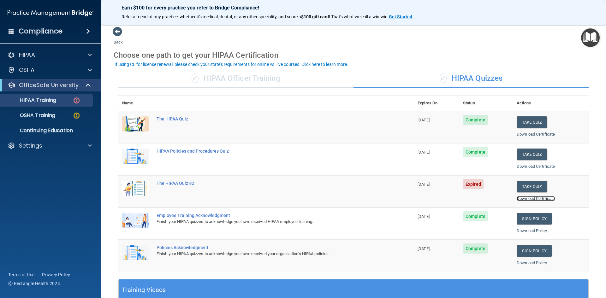
click at [398, 198] on link "Download Certificate" at bounding box center [535, 198] width 38 height 5
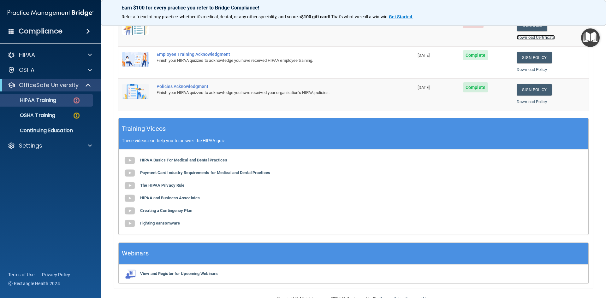
scroll to position [177, 0]
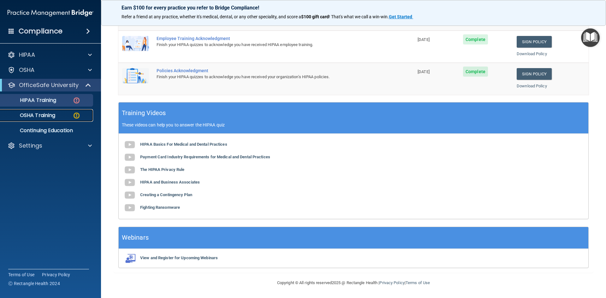
click at [42, 112] on p "OSHA Training" at bounding box center [29, 115] width 51 height 6
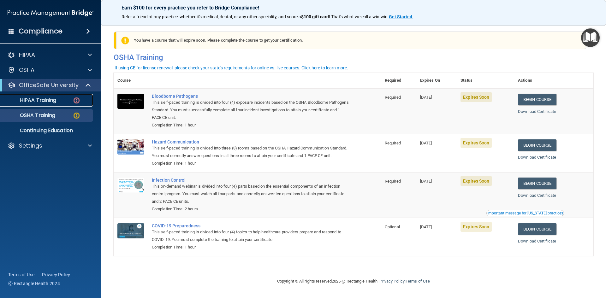
click at [46, 102] on p "HIPAA Training" at bounding box center [30, 100] width 52 height 6
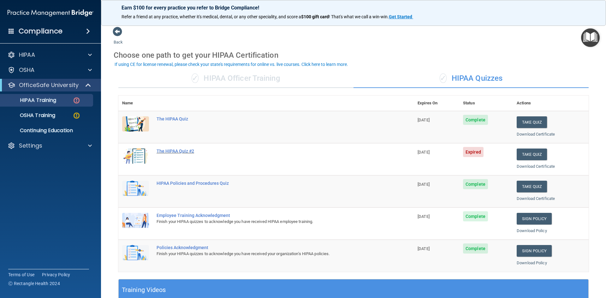
click at [168, 151] on div "The HIPAA Quiz #2" at bounding box center [268, 151] width 225 height 5
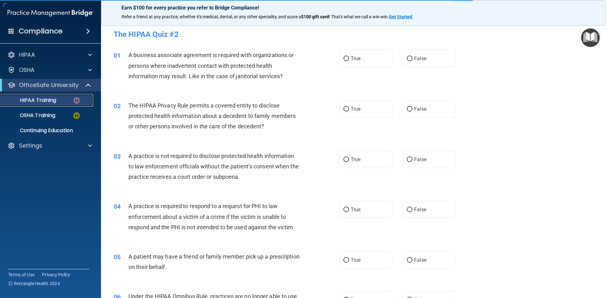
click at [30, 99] on p "HIPAA Training" at bounding box center [30, 100] width 52 height 6
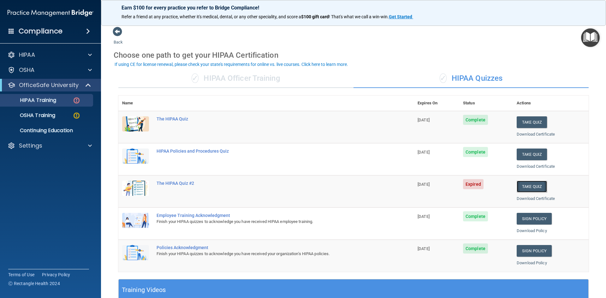
click at [398, 184] on button "Take Quiz" at bounding box center [531, 187] width 30 height 12
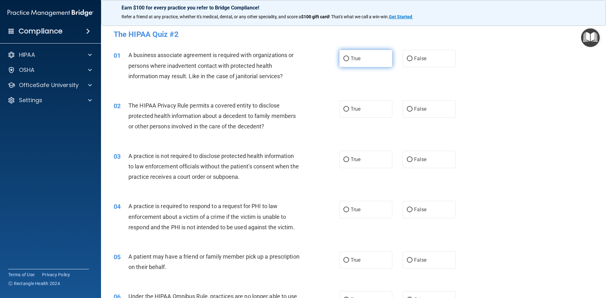
click at [344, 59] on input "True" at bounding box center [346, 58] width 6 height 5
radio input "true"
click at [398, 108] on input "False" at bounding box center [410, 109] width 6 height 5
radio input "true"
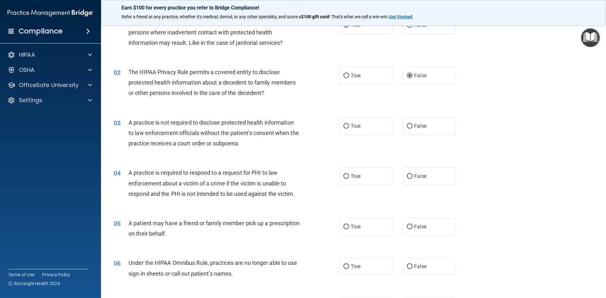
scroll to position [63, 0]
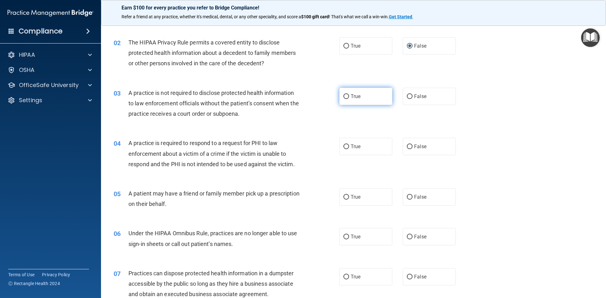
click at [345, 97] on input "True" at bounding box center [346, 96] width 6 height 5
radio input "true"
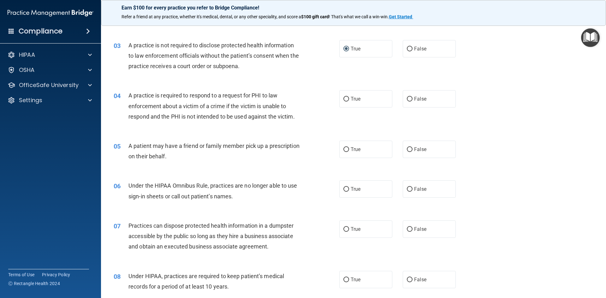
scroll to position [126, 0]
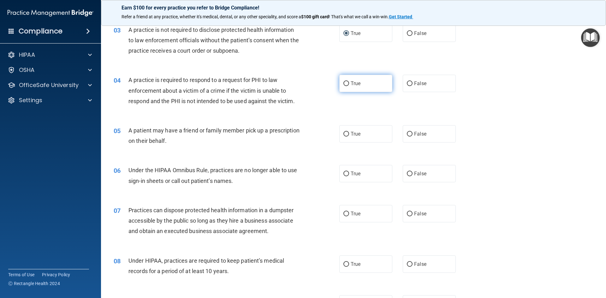
click at [344, 83] on input "True" at bounding box center [346, 83] width 6 height 5
radio input "true"
click at [343, 135] on input "True" at bounding box center [346, 134] width 6 height 5
radio input "true"
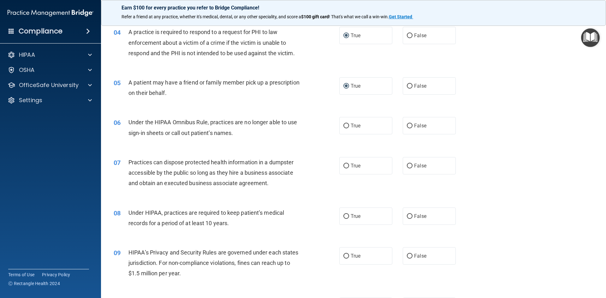
scroll to position [189, 0]
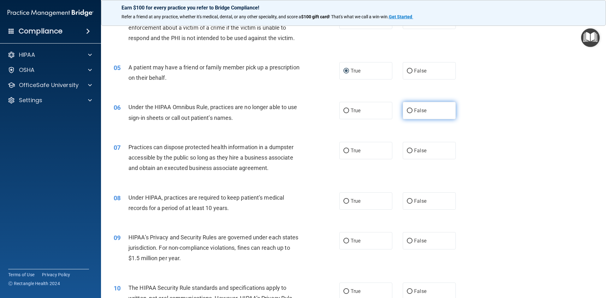
click at [398, 111] on input "False" at bounding box center [410, 110] width 6 height 5
radio input "true"
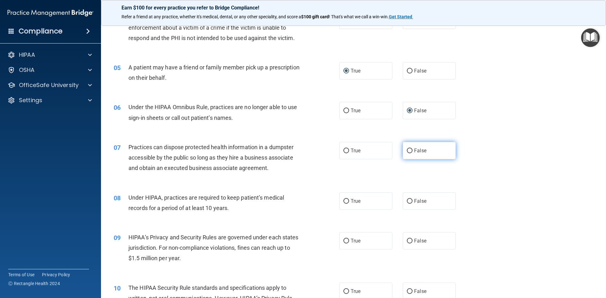
click at [398, 149] on input "False" at bounding box center [410, 151] width 6 height 5
radio input "true"
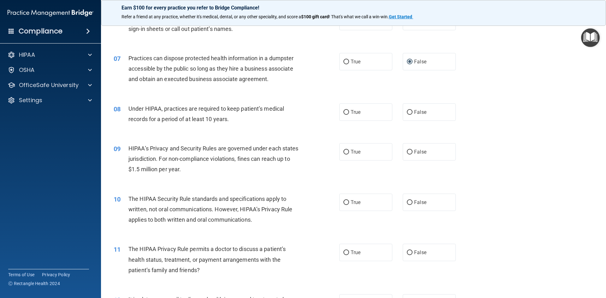
scroll to position [284, 0]
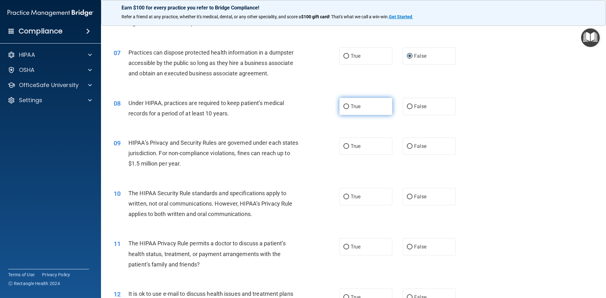
click at [343, 109] on label "True" at bounding box center [365, 106] width 53 height 17
click at [343, 109] on input "True" at bounding box center [346, 106] width 6 height 5
radio input "true"
click at [344, 145] on input "True" at bounding box center [346, 146] width 6 height 5
radio input "true"
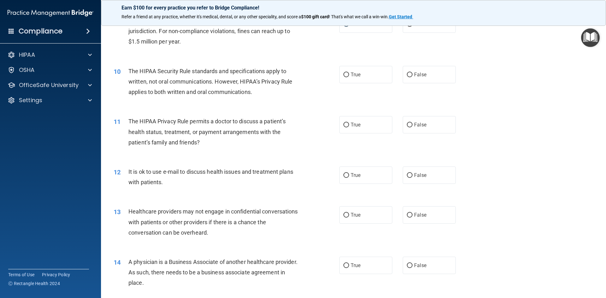
scroll to position [410, 0]
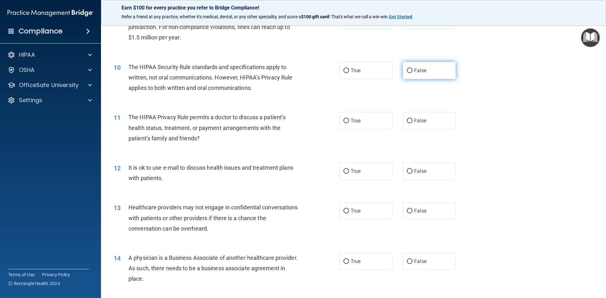
click at [398, 70] on input "False" at bounding box center [410, 70] width 6 height 5
radio input "true"
click at [345, 72] on input "True" at bounding box center [346, 70] width 6 height 5
radio input "true"
radio input "false"
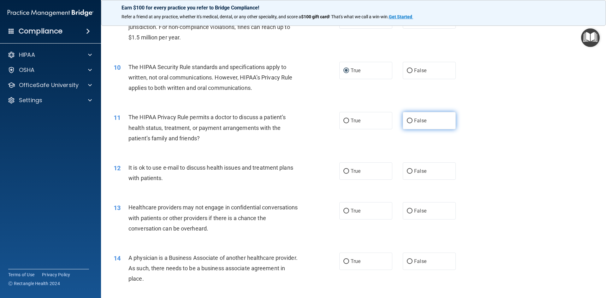
click at [398, 122] on label "False" at bounding box center [428, 120] width 53 height 17
click at [398, 122] on input "False" at bounding box center [410, 121] width 6 height 5
radio input "true"
click at [343, 171] on input "True" at bounding box center [346, 171] width 6 height 5
radio input "true"
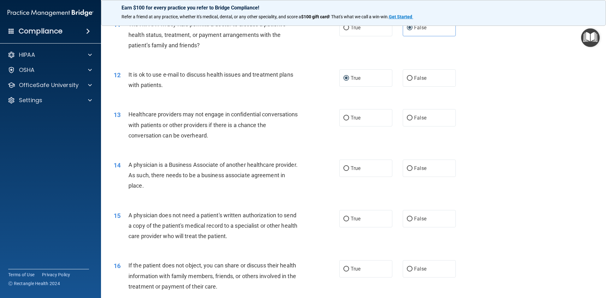
scroll to position [505, 0]
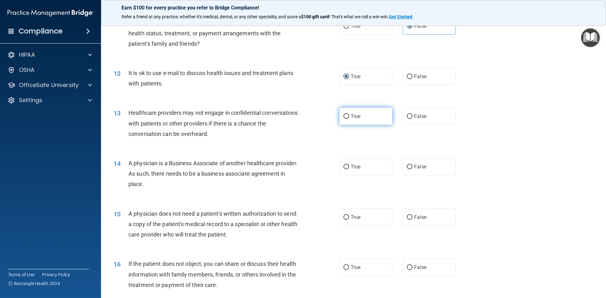
click at [343, 116] on input "True" at bounding box center [346, 116] width 6 height 5
radio input "true"
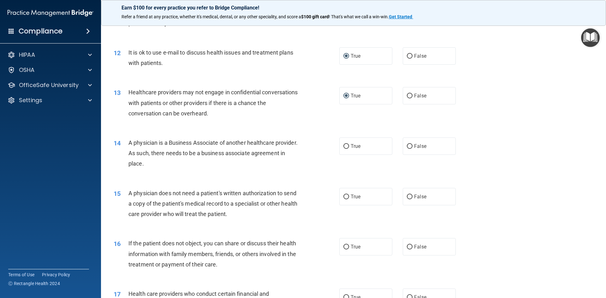
scroll to position [536, 0]
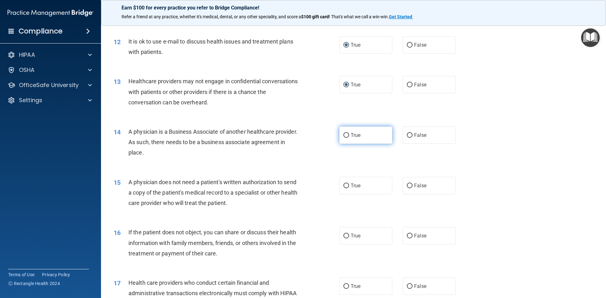
click at [346, 136] on input "True" at bounding box center [346, 135] width 6 height 5
radio input "true"
click at [398, 185] on input "False" at bounding box center [410, 186] width 6 height 5
radio input "true"
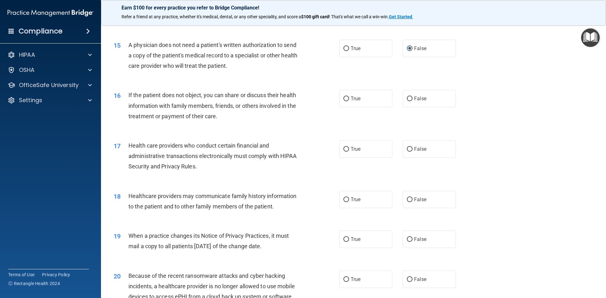
scroll to position [662, 0]
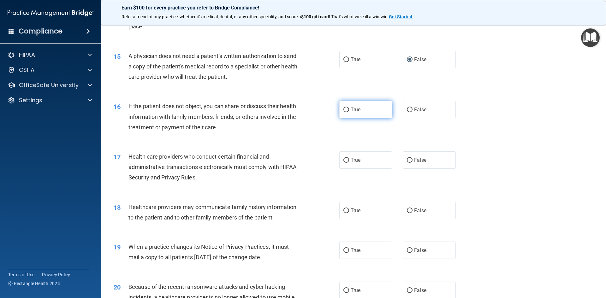
click at [343, 112] on input "True" at bounding box center [346, 110] width 6 height 5
radio input "true"
click at [343, 160] on input "True" at bounding box center [346, 160] width 6 height 5
radio input "true"
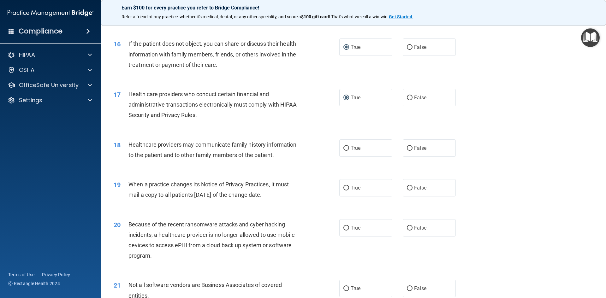
scroll to position [725, 0]
click at [343, 147] on input "True" at bounding box center [346, 147] width 6 height 5
radio input "true"
click at [398, 188] on input "False" at bounding box center [410, 187] width 6 height 5
radio input "true"
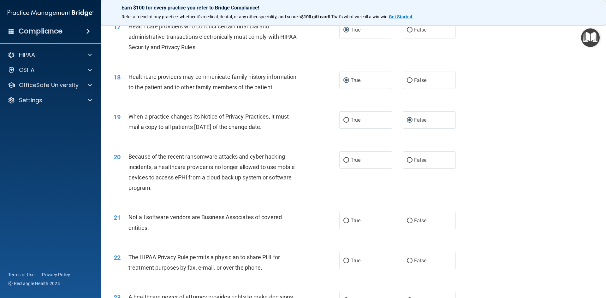
scroll to position [820, 0]
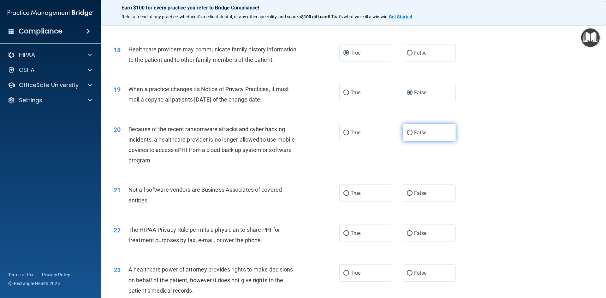
click at [398, 133] on input "False" at bounding box center [410, 133] width 6 height 5
radio input "true"
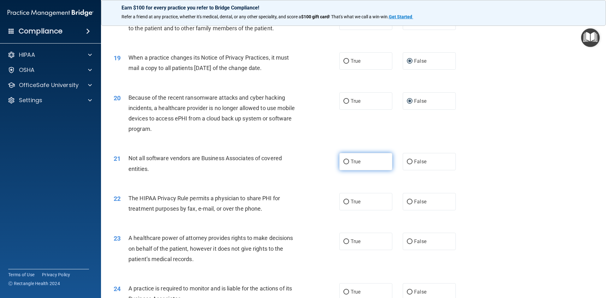
click at [345, 164] on input "True" at bounding box center [346, 162] width 6 height 5
radio input "true"
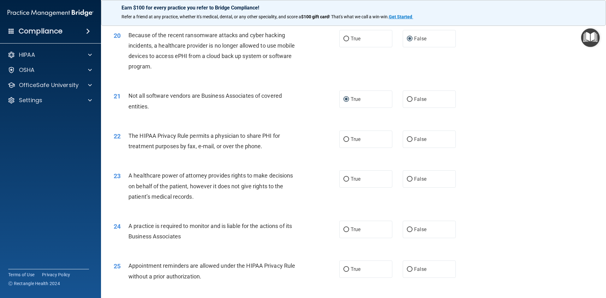
scroll to position [915, 0]
click at [344, 137] on input "True" at bounding box center [346, 139] width 6 height 5
radio input "true"
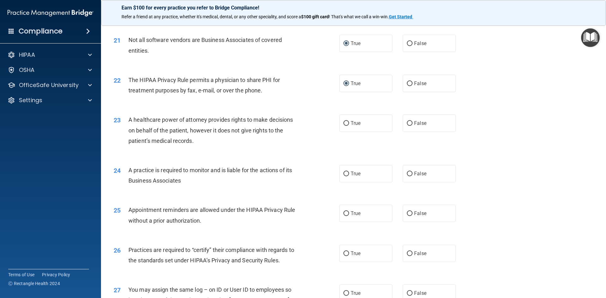
scroll to position [978, 0]
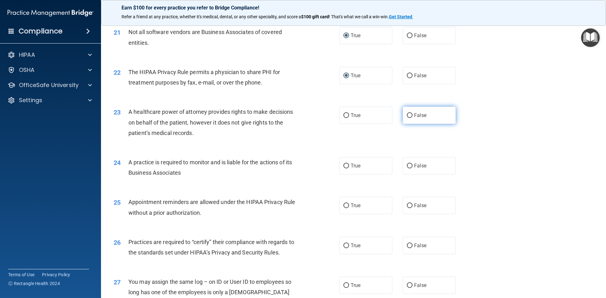
click at [398, 115] on input "False" at bounding box center [410, 115] width 6 height 5
radio input "true"
click at [346, 163] on label "True" at bounding box center [365, 165] width 53 height 17
click at [346, 164] on input "True" at bounding box center [346, 166] width 6 height 5
radio input "true"
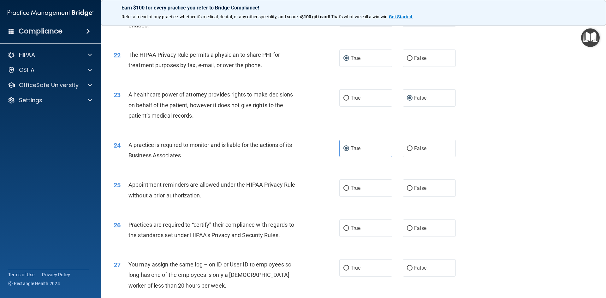
scroll to position [1009, 0]
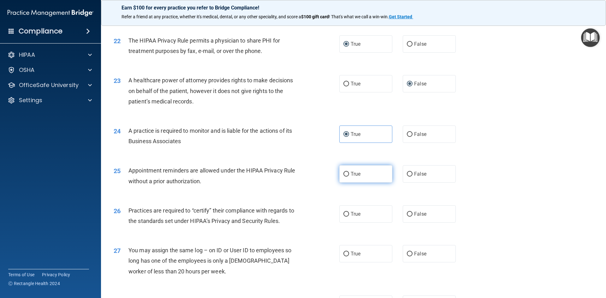
click at [345, 173] on input "True" at bounding box center [346, 174] width 6 height 5
radio input "true"
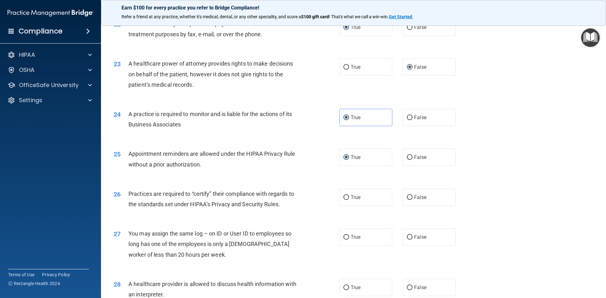
scroll to position [1041, 0]
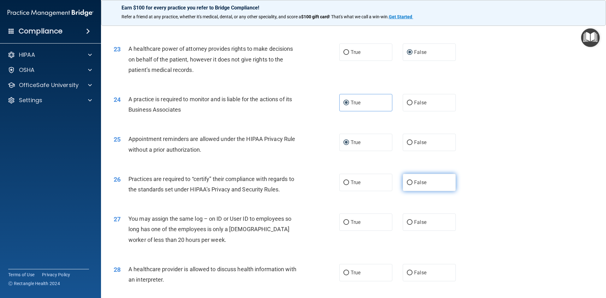
click at [398, 184] on input "False" at bounding box center [410, 182] width 6 height 5
radio input "true"
click at [345, 180] on input "True" at bounding box center [346, 182] width 6 height 5
radio input "true"
radio input "false"
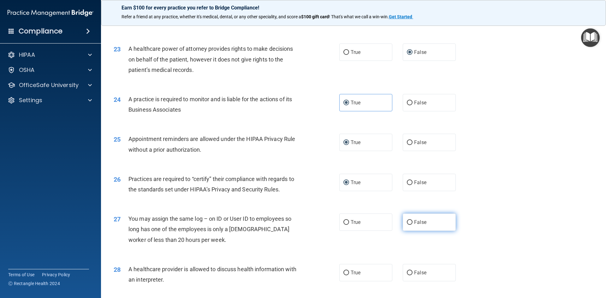
click at [398, 224] on input "False" at bounding box center [410, 222] width 6 height 5
radio input "true"
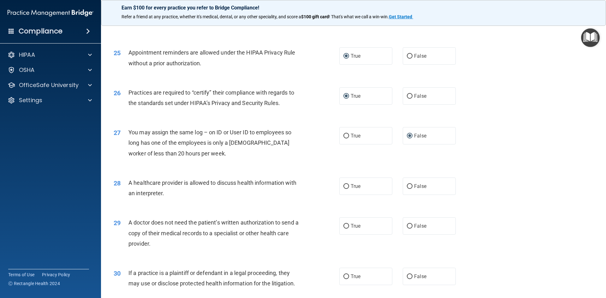
scroll to position [1135, 0]
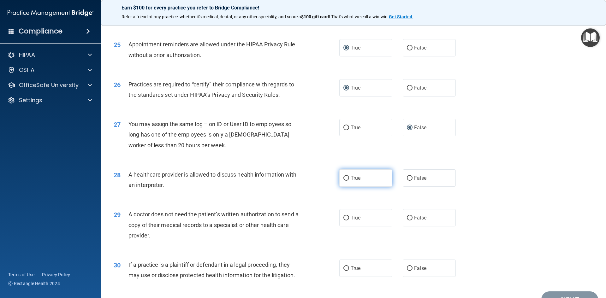
click at [343, 179] on input "True" at bounding box center [346, 178] width 6 height 5
radio input "true"
click at [398, 219] on input "False" at bounding box center [410, 218] width 6 height 5
radio input "true"
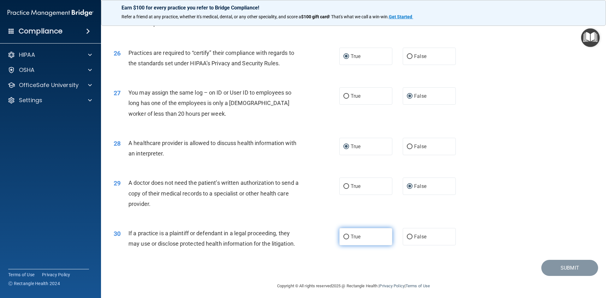
click at [343, 239] on input "True" at bounding box center [346, 237] width 6 height 5
radio input "true"
click at [398, 271] on button "Submit" at bounding box center [569, 268] width 57 height 16
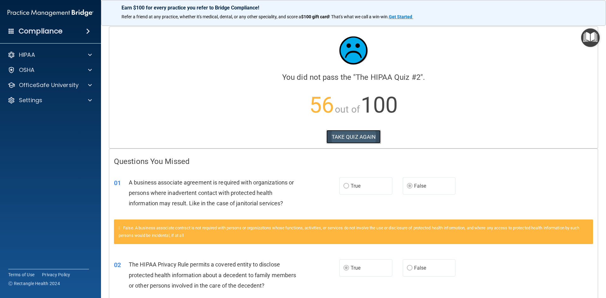
click at [354, 134] on button "TAKE QUIZ AGAIN" at bounding box center [353, 137] width 55 height 14
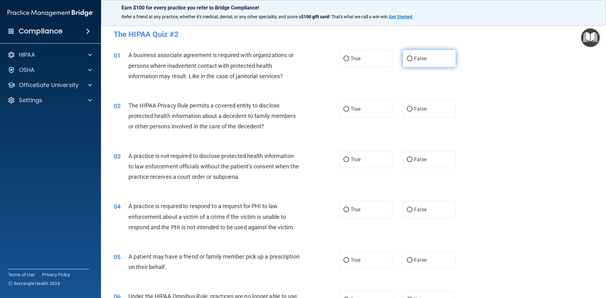
click at [398, 57] on input "False" at bounding box center [410, 58] width 6 height 5
radio input "true"
click at [343, 109] on input "True" at bounding box center [346, 109] width 6 height 5
radio input "true"
click at [398, 160] on input "False" at bounding box center [410, 159] width 6 height 5
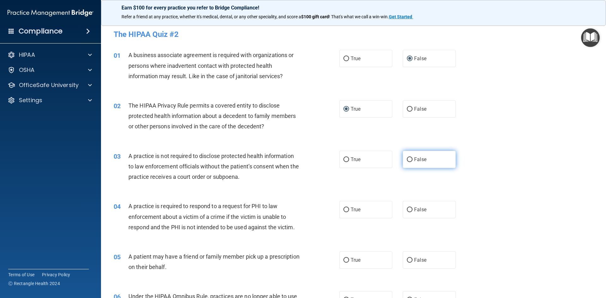
radio input "true"
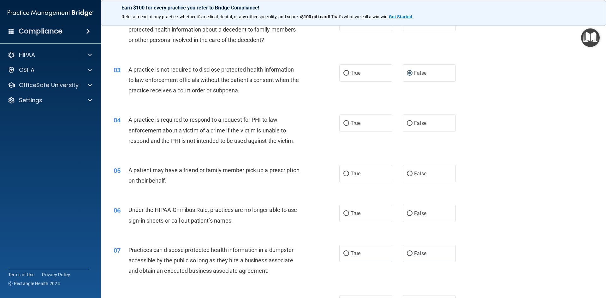
scroll to position [95, 0]
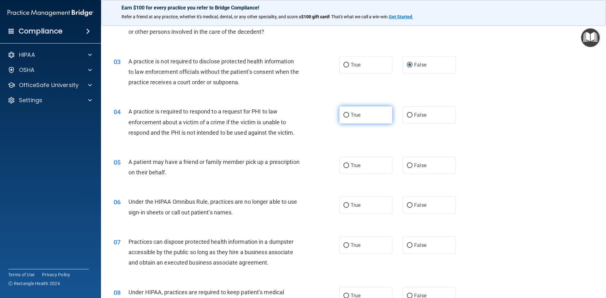
click at [345, 118] on input "True" at bounding box center [346, 115] width 6 height 5
radio input "true"
click at [345, 165] on input "True" at bounding box center [346, 165] width 6 height 5
radio input "true"
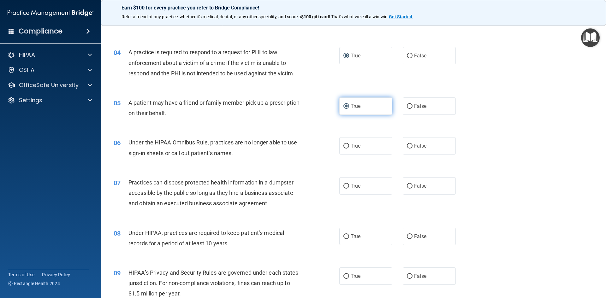
scroll to position [189, 0]
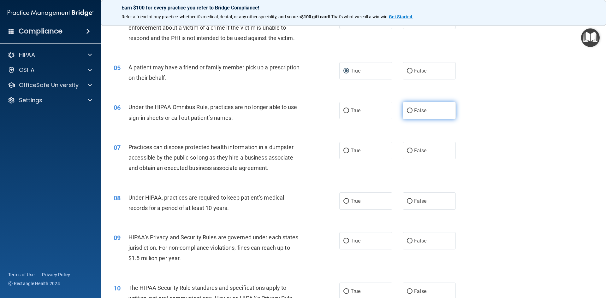
click at [398, 112] on input "False" at bounding box center [410, 110] width 6 height 5
radio input "true"
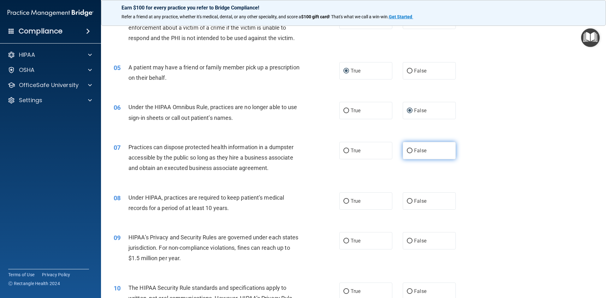
click at [398, 153] on input "False" at bounding box center [410, 151] width 6 height 5
radio input "true"
click at [398, 203] on input "False" at bounding box center [410, 201] width 6 height 5
radio input "true"
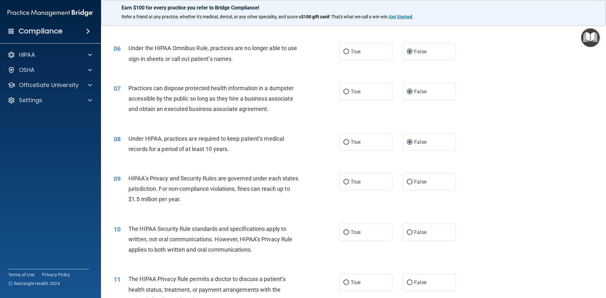
scroll to position [284, 0]
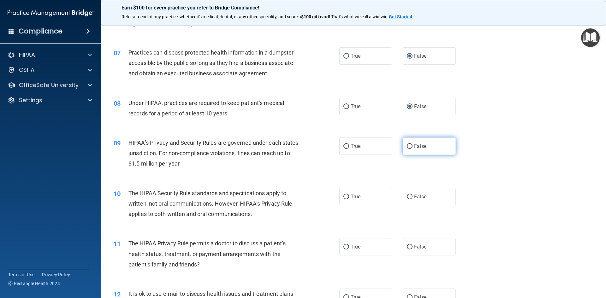
click at [398, 147] on input "False" at bounding box center [410, 146] width 6 height 5
radio input "true"
click at [398, 197] on input "False" at bounding box center [410, 197] width 6 height 5
radio input "true"
click at [345, 195] on input "True" at bounding box center [346, 197] width 6 height 5
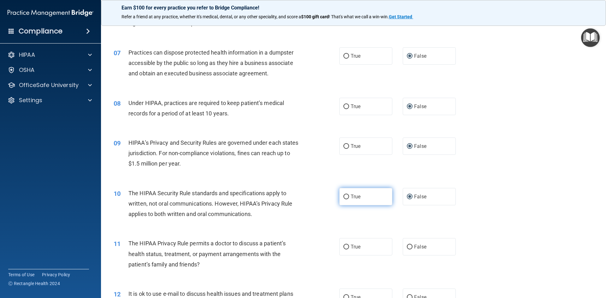
radio input "true"
radio input "false"
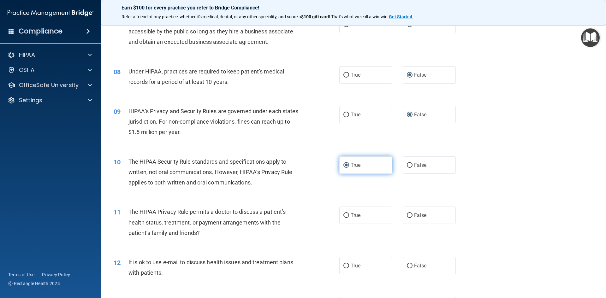
scroll to position [347, 0]
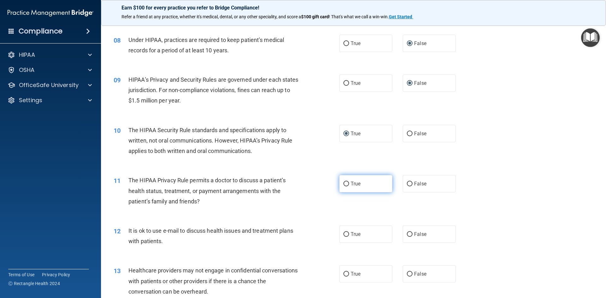
click at [343, 182] on input "True" at bounding box center [346, 184] width 6 height 5
radio input "true"
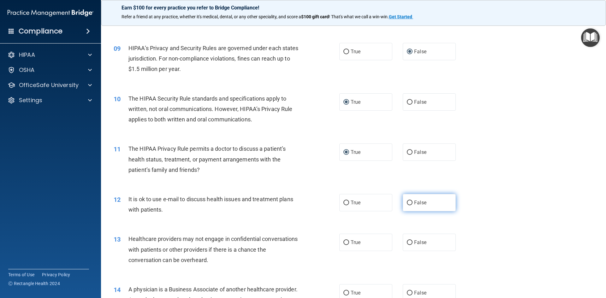
click at [398, 203] on input "False" at bounding box center [410, 203] width 6 height 5
radio input "true"
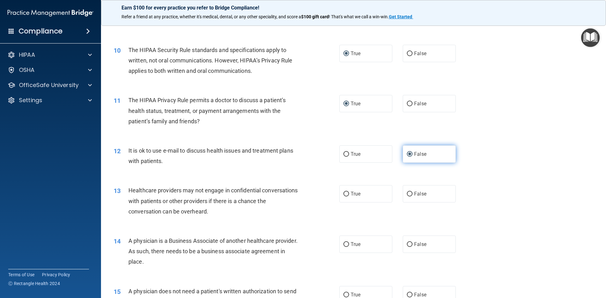
scroll to position [442, 0]
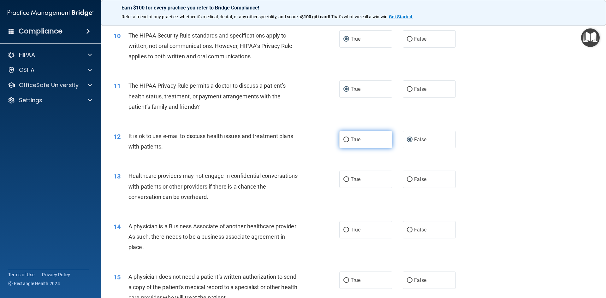
click at [342, 143] on label "True" at bounding box center [365, 139] width 53 height 17
click at [343, 142] on input "True" at bounding box center [346, 140] width 6 height 5
radio input "true"
radio input "false"
click at [398, 178] on input "False" at bounding box center [410, 179] width 6 height 5
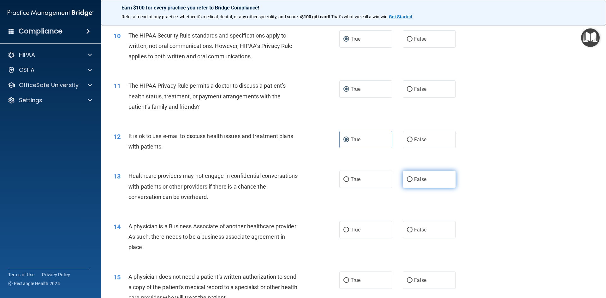
radio input "true"
click at [398, 229] on input "False" at bounding box center [410, 230] width 6 height 5
radio input "true"
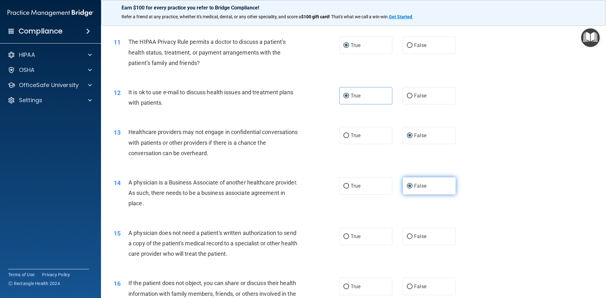
scroll to position [505, 0]
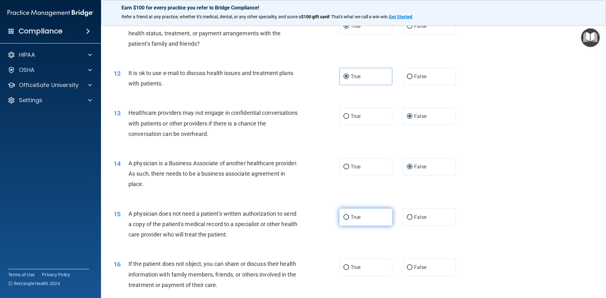
click at [344, 217] on input "True" at bounding box center [346, 217] width 6 height 5
radio input "true"
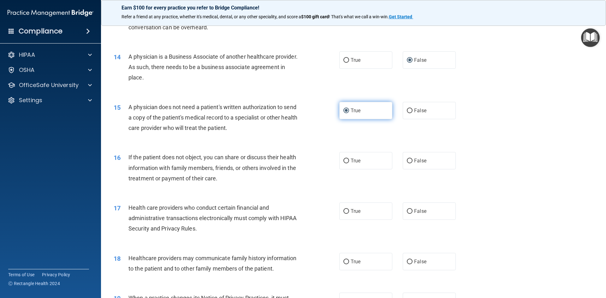
scroll to position [631, 0]
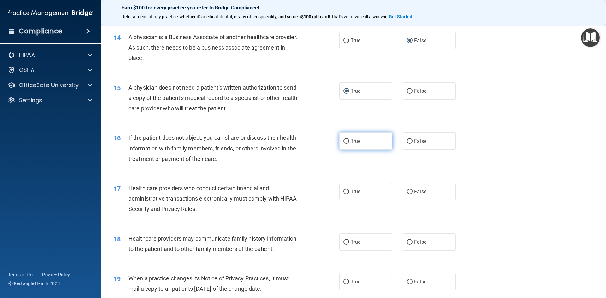
click at [343, 141] on input "True" at bounding box center [346, 141] width 6 height 5
radio input "true"
click at [346, 191] on input "True" at bounding box center [346, 192] width 6 height 5
radio input "true"
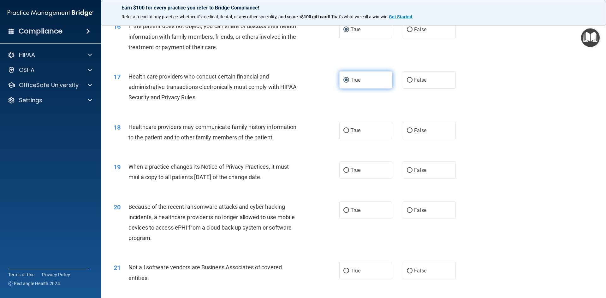
scroll to position [757, 0]
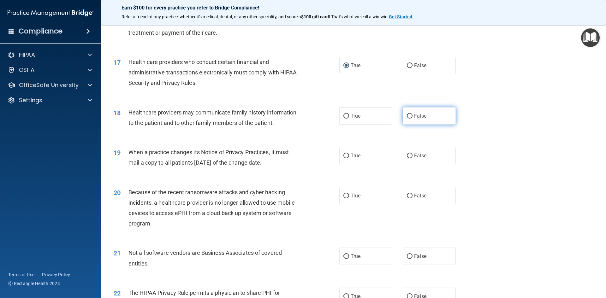
click at [398, 114] on input "False" at bounding box center [410, 116] width 6 height 5
radio input "true"
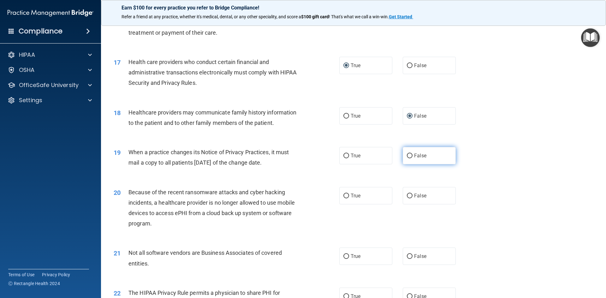
click at [398, 155] on input "False" at bounding box center [410, 156] width 6 height 5
radio input "true"
click at [398, 196] on input "False" at bounding box center [410, 196] width 6 height 5
radio input "true"
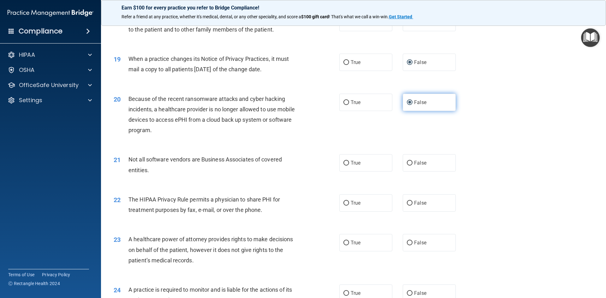
scroll to position [852, 0]
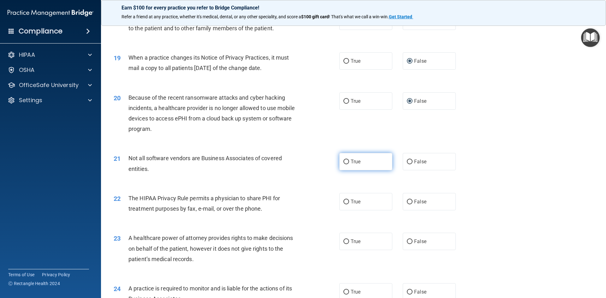
click at [346, 160] on input "True" at bounding box center [346, 162] width 6 height 5
radio input "true"
click at [346, 202] on input "True" at bounding box center [346, 202] width 6 height 5
radio input "true"
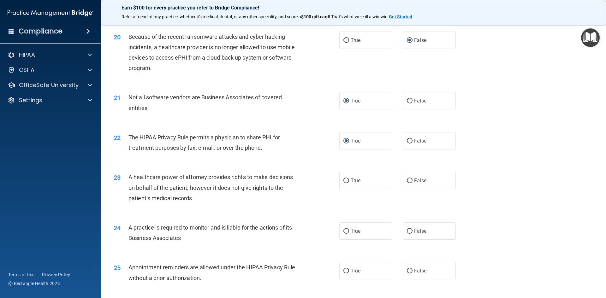
scroll to position [946, 0]
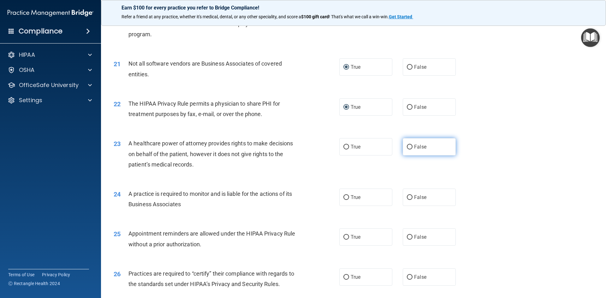
click at [398, 150] on label "False" at bounding box center [428, 146] width 53 height 17
click at [398, 149] on input "False" at bounding box center [410, 147] width 6 height 5
radio input "true"
click at [398, 195] on input "False" at bounding box center [410, 197] width 6 height 5
radio input "true"
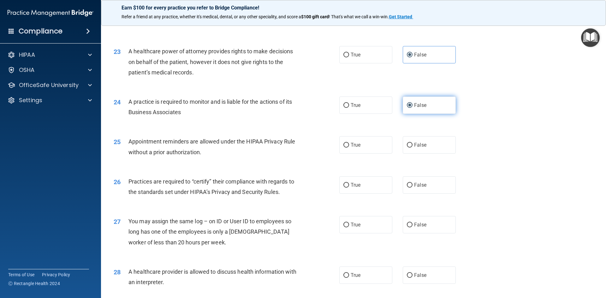
scroll to position [1041, 0]
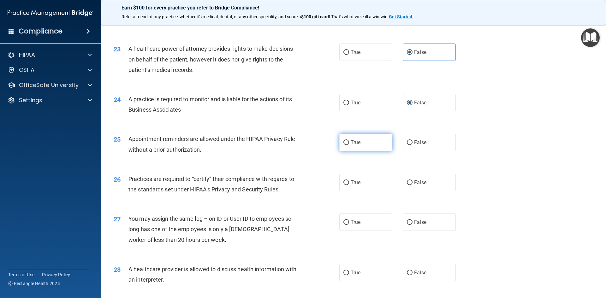
click at [345, 143] on input "True" at bounding box center [346, 142] width 6 height 5
radio input "true"
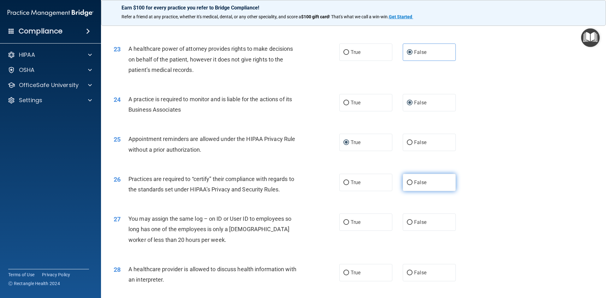
click at [398, 180] on input "False" at bounding box center [410, 182] width 6 height 5
radio input "true"
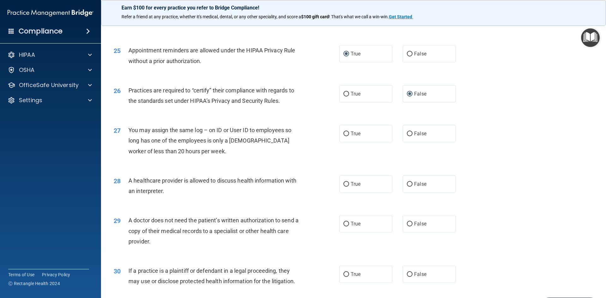
scroll to position [1135, 0]
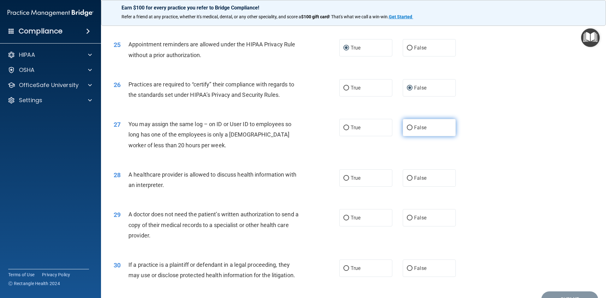
click at [398, 126] on input "False" at bounding box center [410, 128] width 6 height 5
radio input "true"
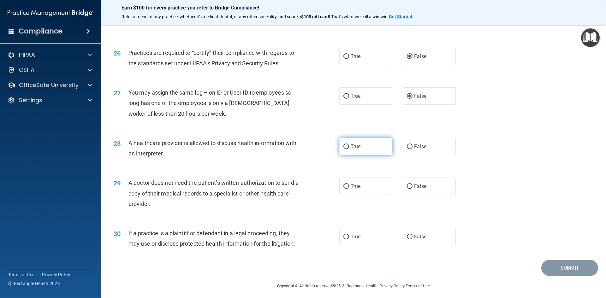
click at [343, 145] on input "True" at bounding box center [346, 146] width 6 height 5
radio input "true"
click at [344, 188] on input "True" at bounding box center [346, 186] width 6 height 5
radio input "true"
click at [344, 235] on input "True" at bounding box center [346, 237] width 6 height 5
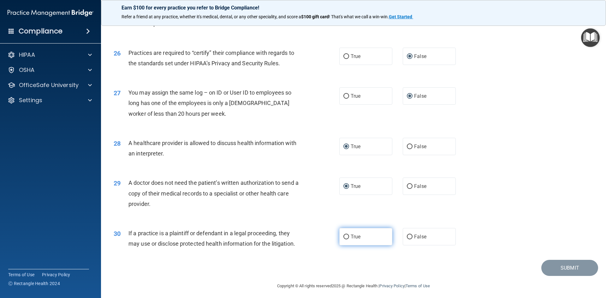
radio input "true"
click at [398, 269] on button "Submit" at bounding box center [569, 268] width 57 height 16
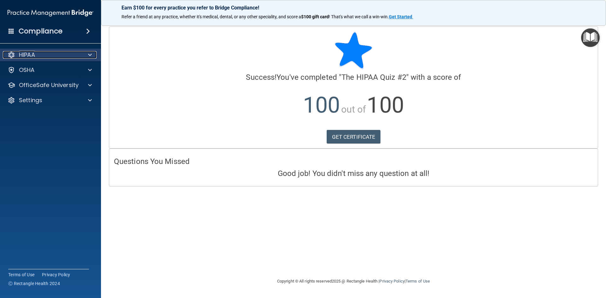
click at [40, 52] on div "HIPAA" at bounding box center [42, 55] width 78 height 8
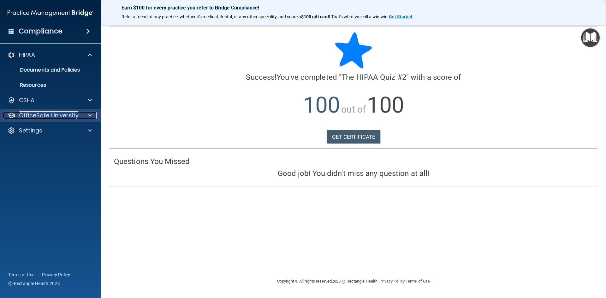
click at [38, 118] on p "OfficeSafe University" at bounding box center [49, 116] width 60 height 8
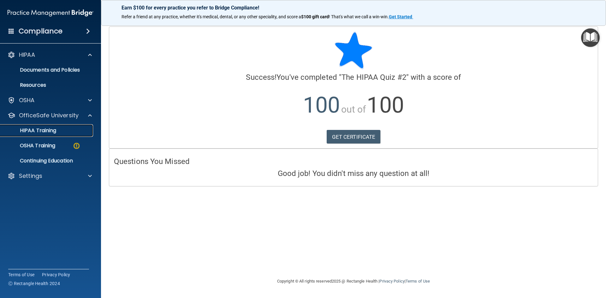
click at [39, 130] on p "HIPAA Training" at bounding box center [30, 130] width 52 height 6
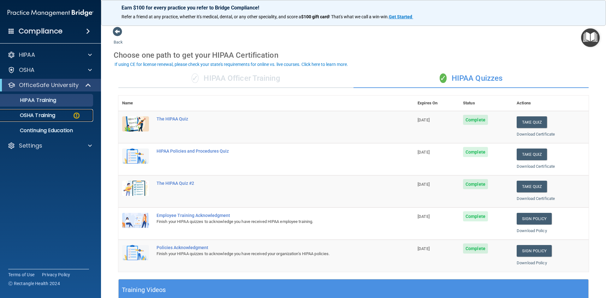
click at [39, 115] on p "OSHA Training" at bounding box center [29, 115] width 51 height 6
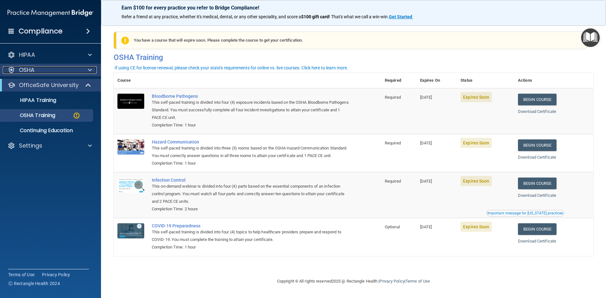
click at [46, 67] on div "OSHA" at bounding box center [42, 70] width 78 height 8
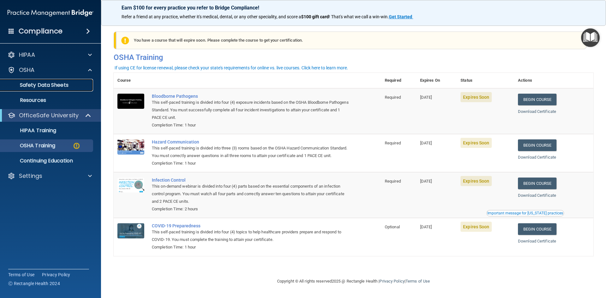
click at [41, 84] on p "Safety Data Sheets" at bounding box center [47, 85] width 86 height 6
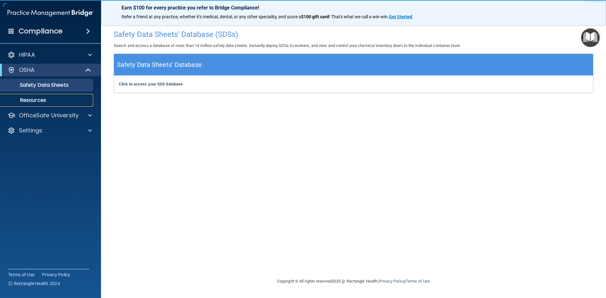
click at [38, 98] on p "Resources" at bounding box center [47, 100] width 86 height 6
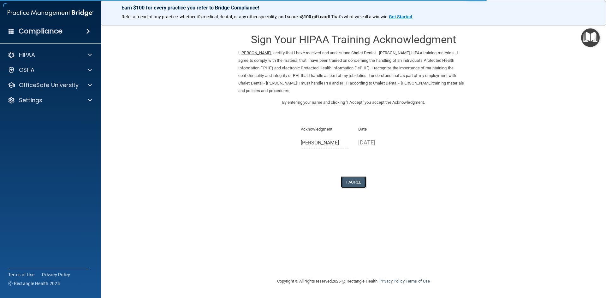
click at [355, 181] on button "I Agree" at bounding box center [353, 182] width 25 height 12
click at [350, 182] on button "I Agree" at bounding box center [353, 182] width 25 height 12
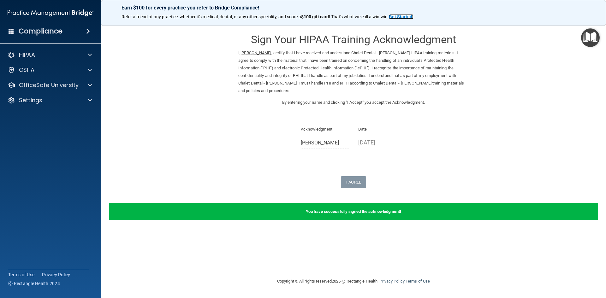
click at [405, 17] on strong "Get Started" at bounding box center [400, 16] width 23 height 5
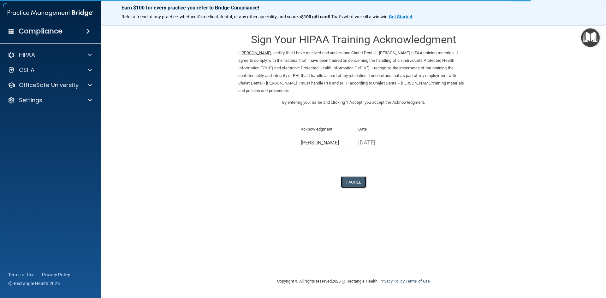
click at [354, 180] on button "I Agree" at bounding box center [353, 182] width 25 height 12
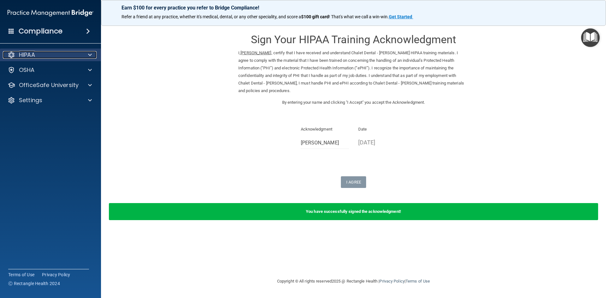
click at [88, 52] on span at bounding box center [90, 55] width 4 height 8
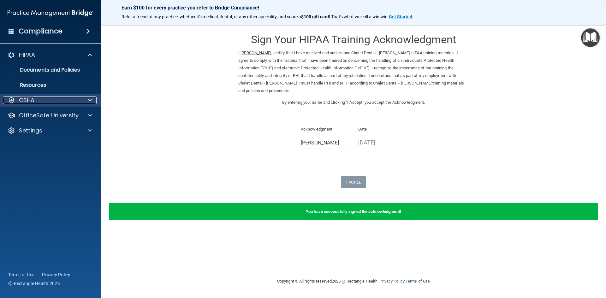
click at [35, 100] on div "OSHA" at bounding box center [42, 101] width 78 height 8
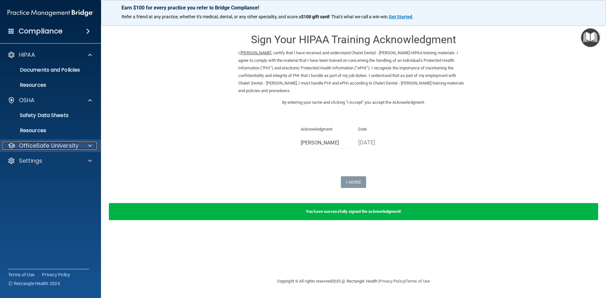
click at [41, 143] on p "OfficeSafe University" at bounding box center [49, 146] width 60 height 8
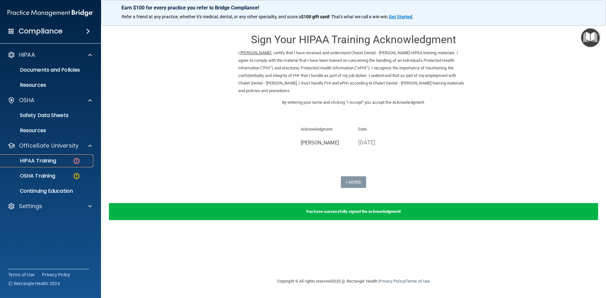
click at [48, 163] on p "HIPAA Training" at bounding box center [30, 161] width 52 height 6
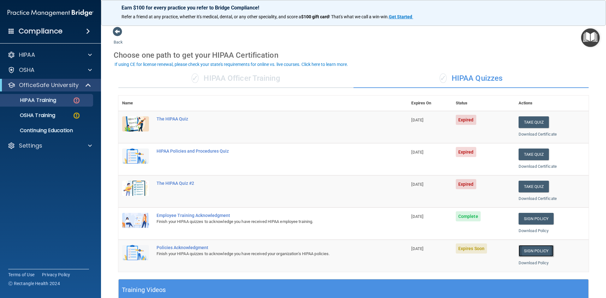
click at [533, 250] on link "Sign Policy" at bounding box center [535, 251] width 35 height 12
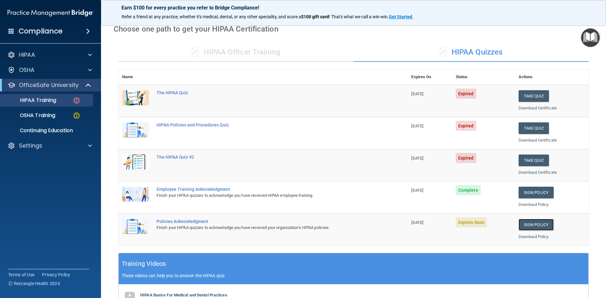
scroll to position [19, 0]
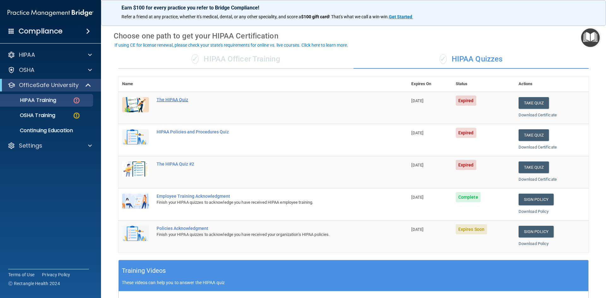
click at [173, 101] on div "The HIPAA Quiz" at bounding box center [265, 99] width 219 height 5
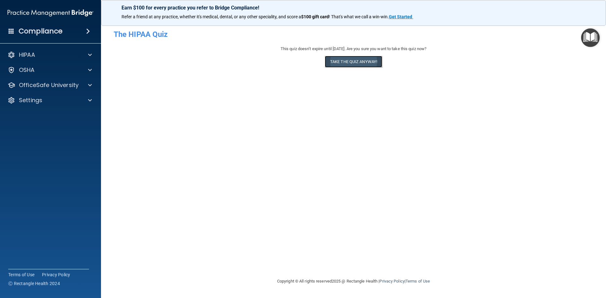
click at [348, 62] on button "Take the quiz anyway!" at bounding box center [353, 62] width 57 height 12
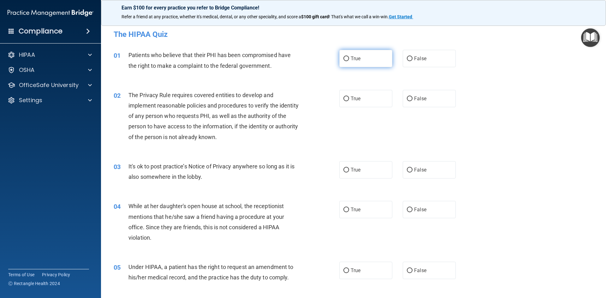
click at [340, 57] on label "True" at bounding box center [365, 58] width 53 height 17
click at [343, 57] on input "True" at bounding box center [346, 58] width 6 height 5
radio input "true"
click at [344, 101] on input "True" at bounding box center [346, 99] width 6 height 5
radio input "true"
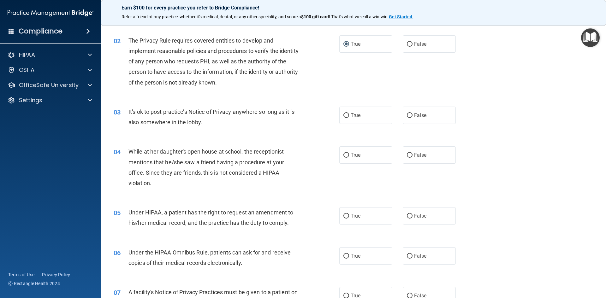
scroll to position [63, 0]
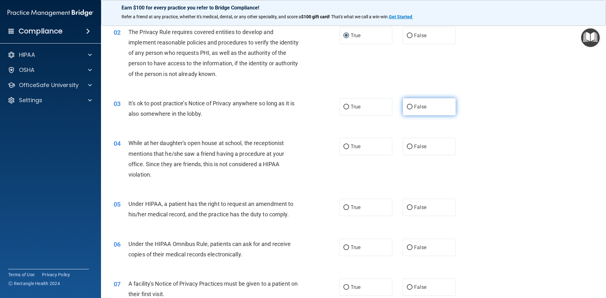
click at [407, 107] on input "False" at bounding box center [410, 107] width 6 height 5
radio input "true"
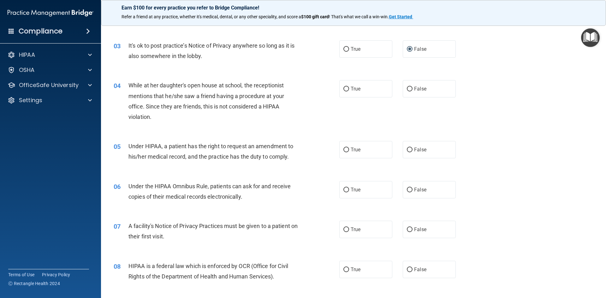
scroll to position [126, 0]
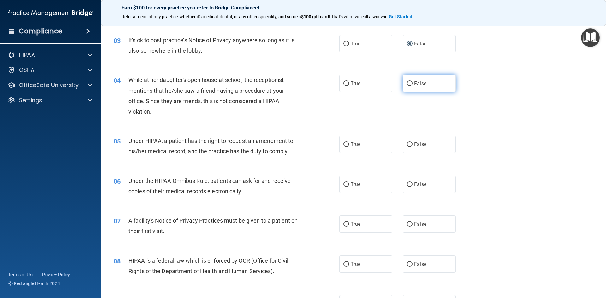
click at [408, 83] on input "False" at bounding box center [410, 83] width 6 height 5
radio input "true"
click at [407, 143] on input "False" at bounding box center [410, 144] width 6 height 5
radio input "true"
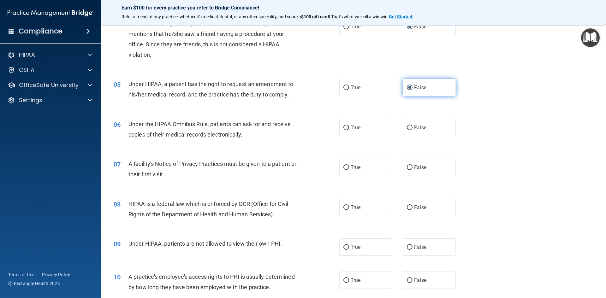
scroll to position [189, 0]
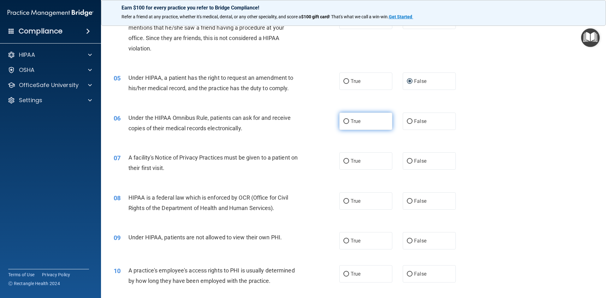
click at [339, 120] on label "True" at bounding box center [365, 121] width 53 height 17
click at [343, 120] on input "True" at bounding box center [346, 121] width 6 height 5
radio input "true"
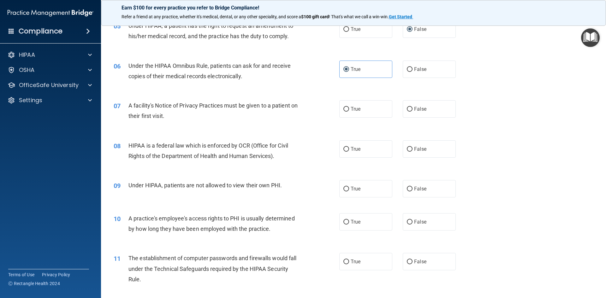
scroll to position [252, 0]
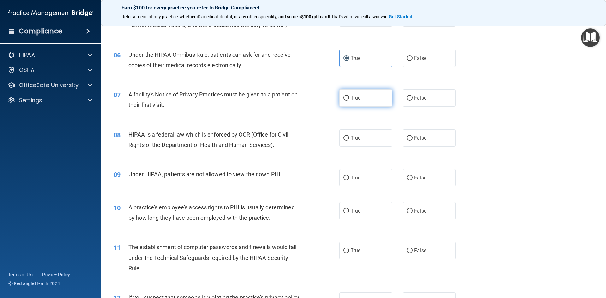
click at [344, 99] on input "True" at bounding box center [346, 98] width 6 height 5
radio input "true"
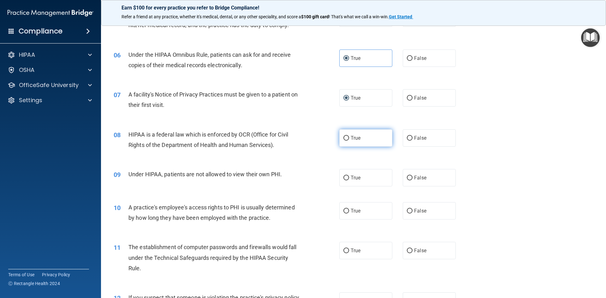
click at [343, 141] on label "True" at bounding box center [365, 137] width 53 height 17
click at [343, 141] on input "True" at bounding box center [346, 138] width 6 height 5
radio input "true"
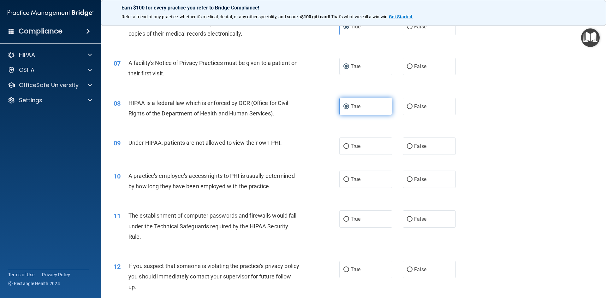
scroll to position [315, 0]
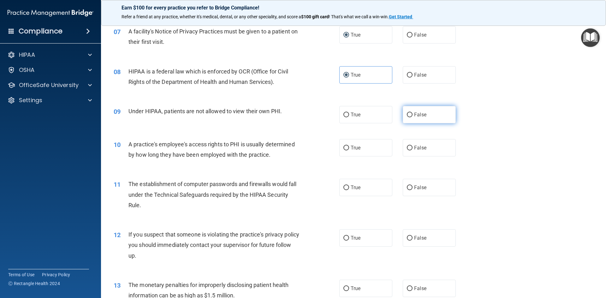
click at [407, 114] on input "False" at bounding box center [410, 115] width 6 height 5
radio input "true"
click at [409, 150] on label "False" at bounding box center [428, 147] width 53 height 17
click at [409, 150] on input "False" at bounding box center [410, 148] width 6 height 5
radio input "true"
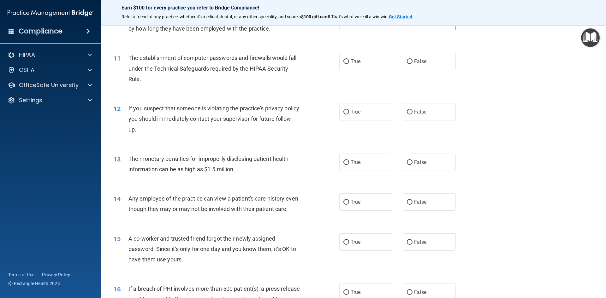
scroll to position [410, 0]
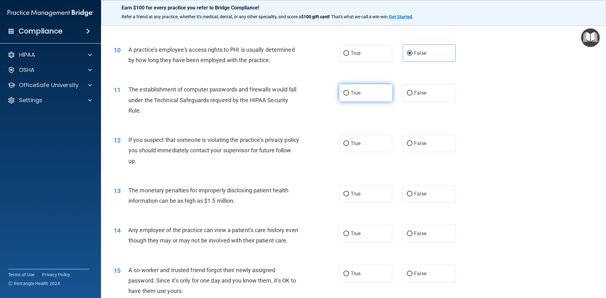
click at [344, 93] on input "True" at bounding box center [346, 93] width 6 height 5
radio input "true"
click at [344, 144] on input "True" at bounding box center [346, 143] width 6 height 5
radio input "true"
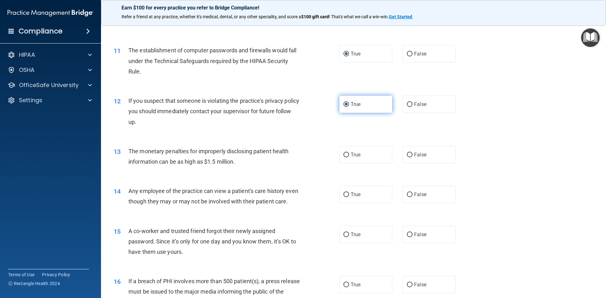
scroll to position [473, 0]
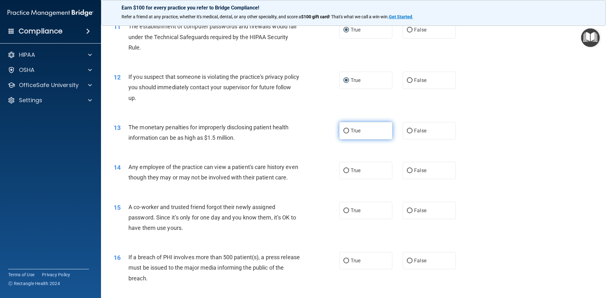
click at [343, 133] on input "True" at bounding box center [346, 131] width 6 height 5
radio input "true"
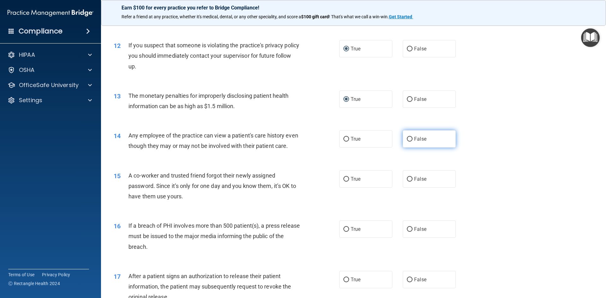
click at [407, 138] on input "False" at bounding box center [410, 139] width 6 height 5
radio input "true"
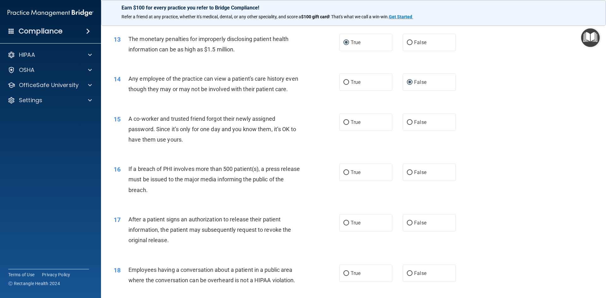
scroll to position [568, 0]
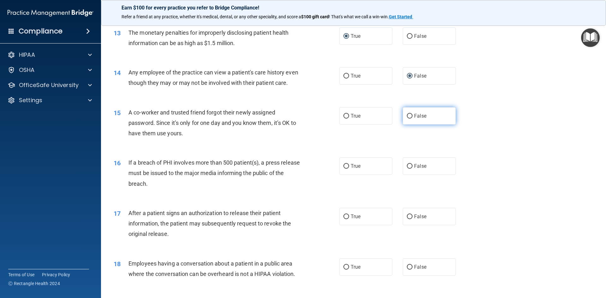
click at [407, 122] on label "False" at bounding box center [428, 115] width 53 height 17
click at [407, 119] on input "False" at bounding box center [410, 116] width 6 height 5
radio input "true"
click at [343, 169] on input "True" at bounding box center [346, 166] width 6 height 5
radio input "true"
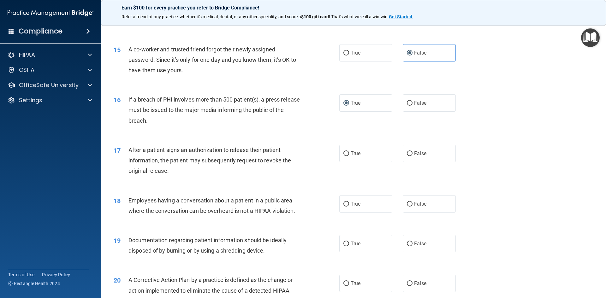
scroll to position [662, 0]
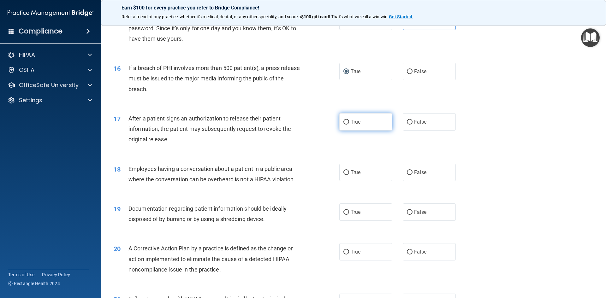
click at [345, 125] on input "True" at bounding box center [346, 122] width 6 height 5
radio input "true"
click at [404, 180] on label "False" at bounding box center [428, 172] width 53 height 17
click at [407, 175] on input "False" at bounding box center [410, 172] width 6 height 5
radio input "true"
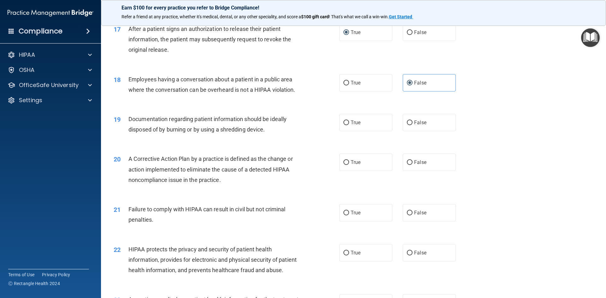
scroll to position [757, 0]
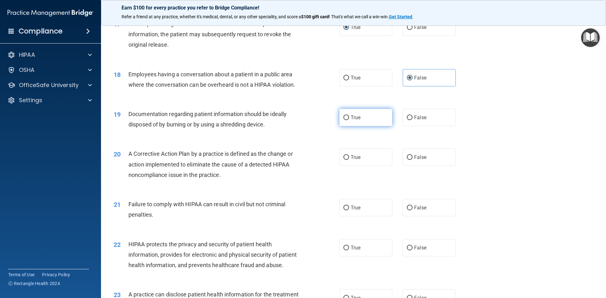
click at [343, 120] on input "True" at bounding box center [346, 117] width 6 height 5
radio input "true"
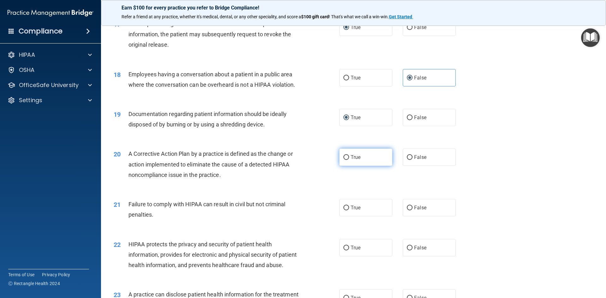
click at [347, 166] on label "True" at bounding box center [365, 157] width 53 height 17
click at [347, 160] on input "True" at bounding box center [346, 157] width 6 height 5
radio input "true"
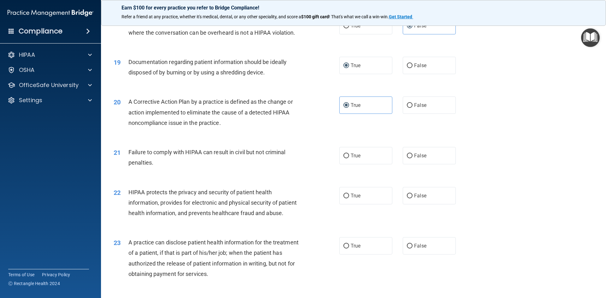
scroll to position [820, 0]
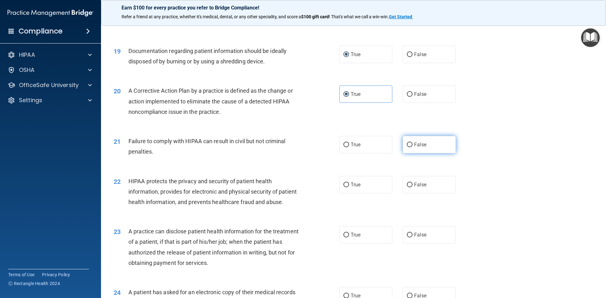
click at [409, 147] on input "False" at bounding box center [410, 145] width 6 height 5
radio input "true"
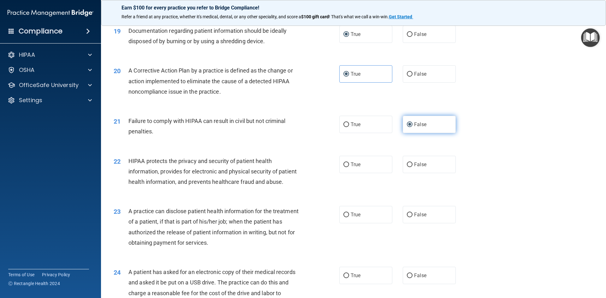
scroll to position [852, 0]
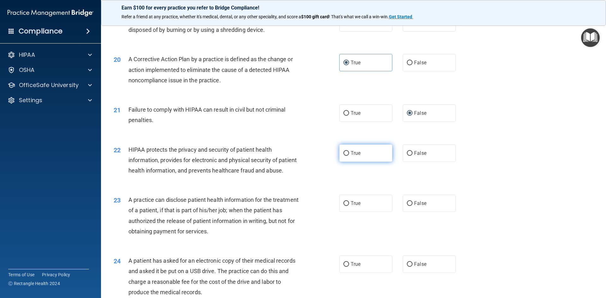
click at [345, 156] on input "True" at bounding box center [346, 153] width 6 height 5
radio input "true"
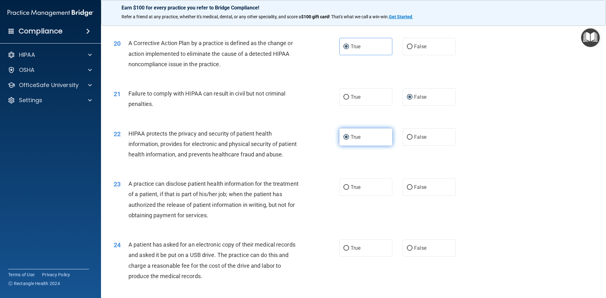
scroll to position [883, 0]
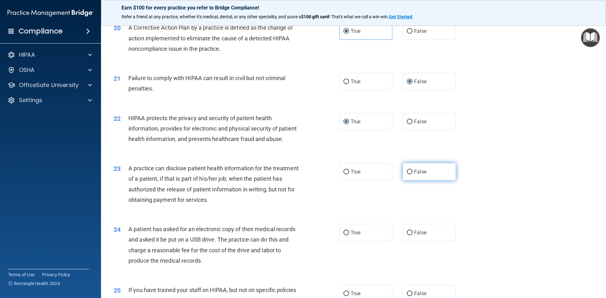
click at [403, 180] on label "False" at bounding box center [428, 171] width 53 height 17
click at [407, 174] on input "False" at bounding box center [410, 172] width 6 height 5
radio input "true"
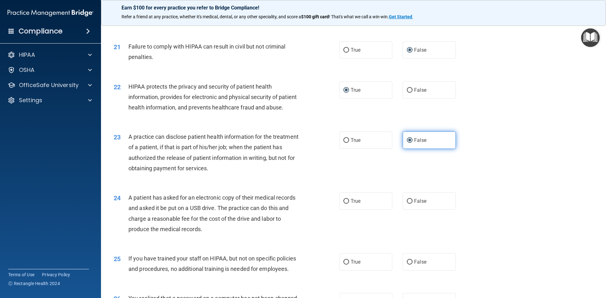
scroll to position [946, 0]
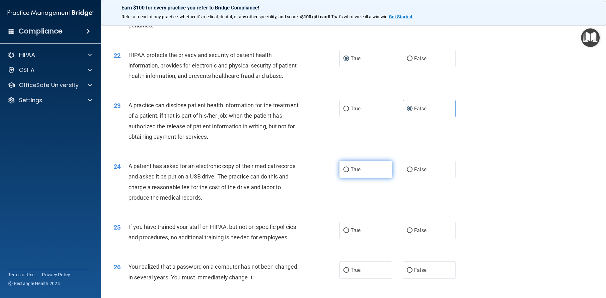
click at [343, 178] on label "True" at bounding box center [365, 169] width 53 height 17
click at [343, 172] on input "True" at bounding box center [346, 169] width 6 height 5
radio input "true"
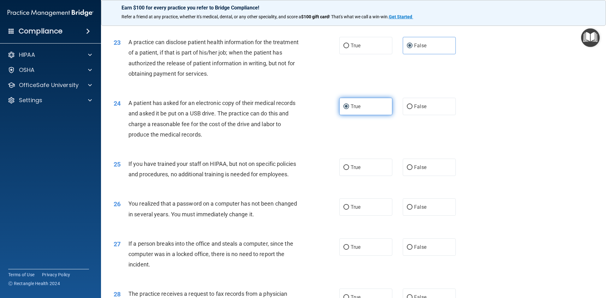
scroll to position [1041, 0]
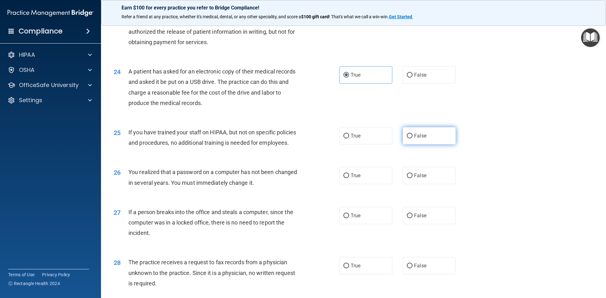
click at [410, 144] on label "False" at bounding box center [428, 135] width 53 height 17
click at [410, 138] on input "False" at bounding box center [410, 136] width 6 height 5
radio input "true"
click at [345, 178] on input "True" at bounding box center [346, 175] width 6 height 5
radio input "true"
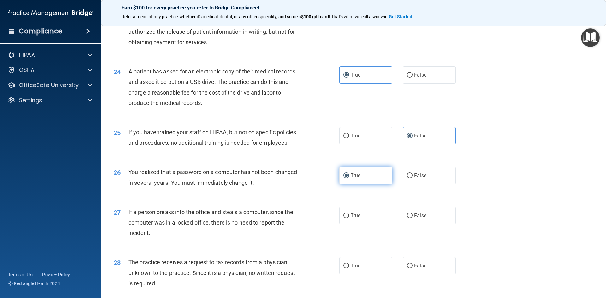
scroll to position [1072, 0]
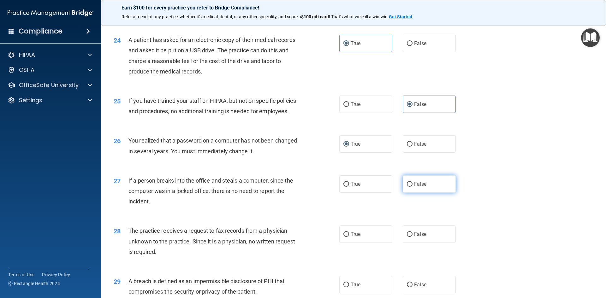
click at [408, 187] on input "False" at bounding box center [410, 184] width 6 height 5
radio input "true"
click at [409, 237] on input "False" at bounding box center [410, 234] width 6 height 5
radio input "true"
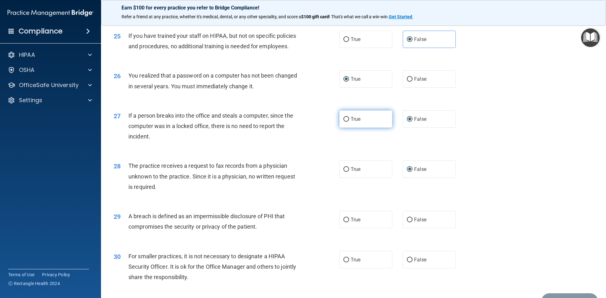
scroll to position [1167, 0]
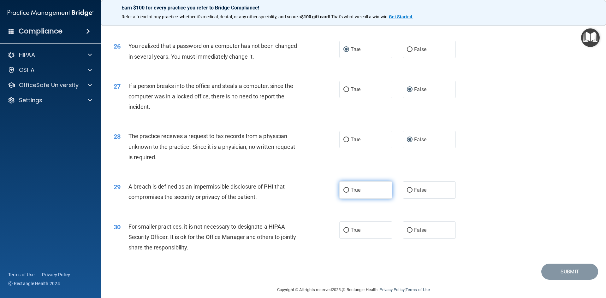
click at [345, 193] on input "True" at bounding box center [346, 190] width 6 height 5
radio input "true"
click at [408, 233] on input "False" at bounding box center [410, 230] width 6 height 5
radio input "true"
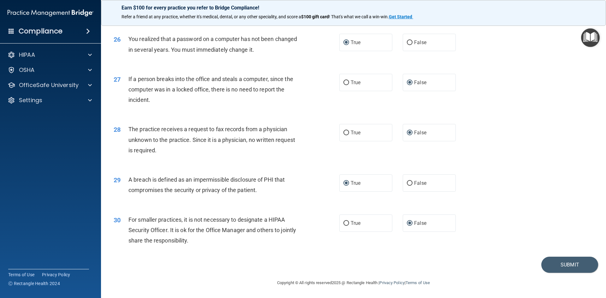
scroll to position [1195, 0]
click at [569, 266] on button "Submit" at bounding box center [569, 265] width 57 height 16
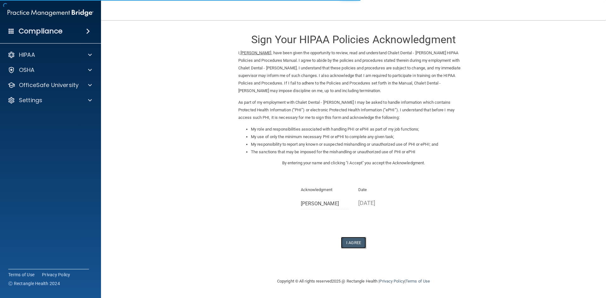
click at [353, 246] on button "I Agree" at bounding box center [353, 243] width 25 height 12
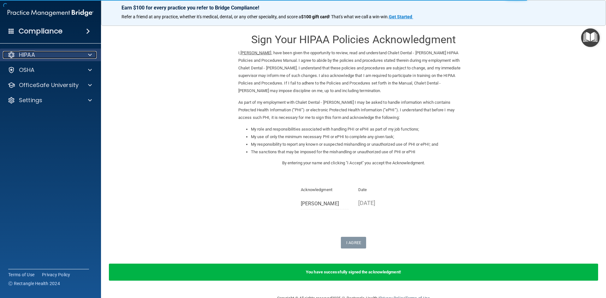
click at [37, 54] on div "HIPAA" at bounding box center [42, 55] width 78 height 8
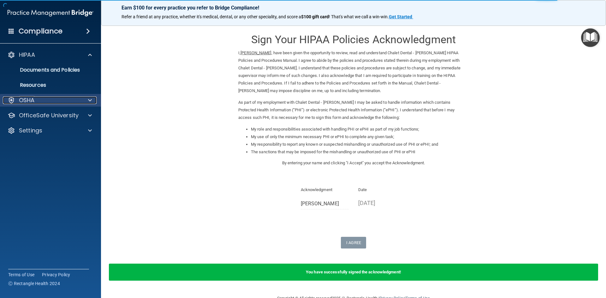
click at [32, 97] on p "OSHA" at bounding box center [27, 101] width 16 height 8
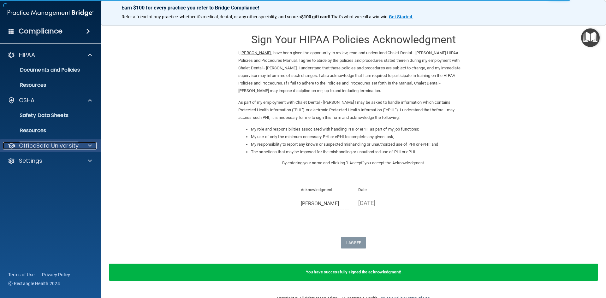
click at [35, 147] on p "OfficeSafe University" at bounding box center [49, 146] width 60 height 8
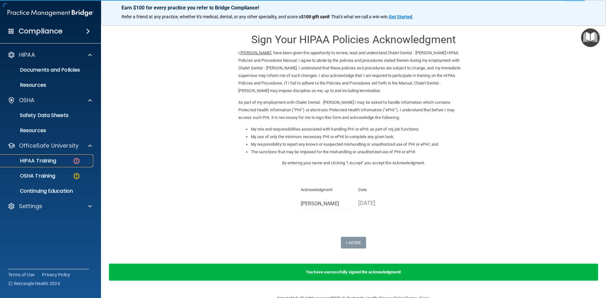
click at [36, 160] on p "HIPAA Training" at bounding box center [30, 161] width 52 height 6
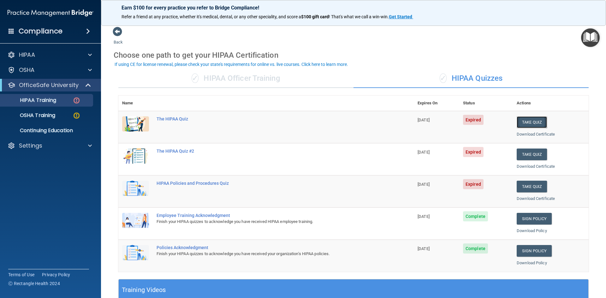
click at [522, 122] on button "Take Quiz" at bounding box center [531, 122] width 30 height 12
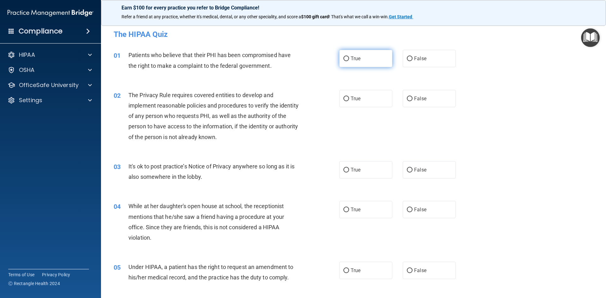
click at [344, 58] on input "True" at bounding box center [346, 58] width 6 height 5
radio input "true"
click at [343, 99] on input "True" at bounding box center [346, 99] width 6 height 5
radio input "true"
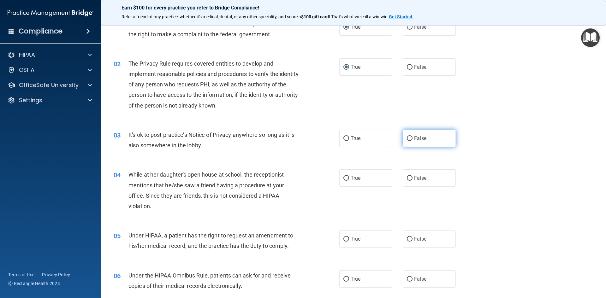
click at [408, 136] on input "False" at bounding box center [410, 138] width 6 height 5
radio input "true"
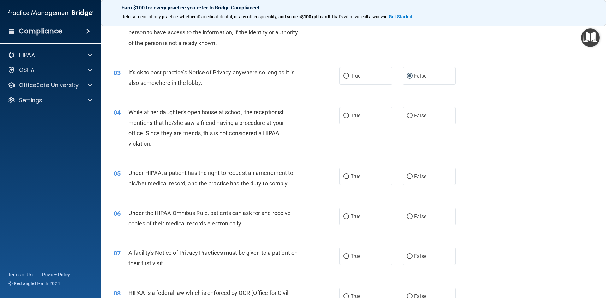
scroll to position [95, 0]
click at [407, 115] on input "False" at bounding box center [410, 115] width 6 height 5
radio input "true"
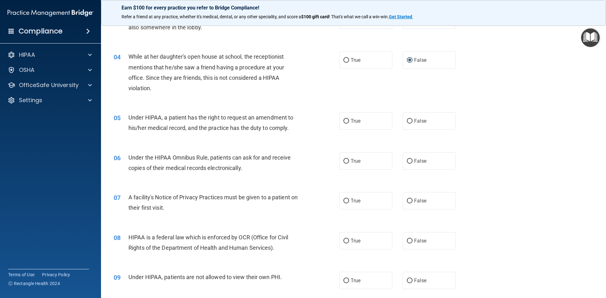
scroll to position [158, 0]
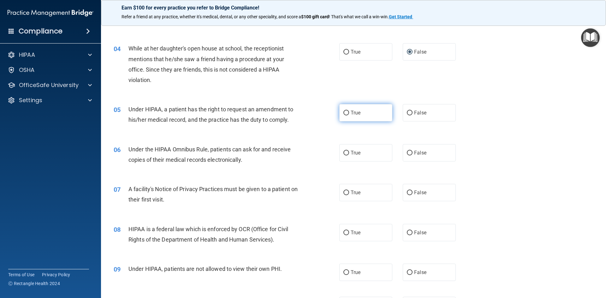
click at [345, 111] on input "True" at bounding box center [346, 113] width 6 height 5
radio input "true"
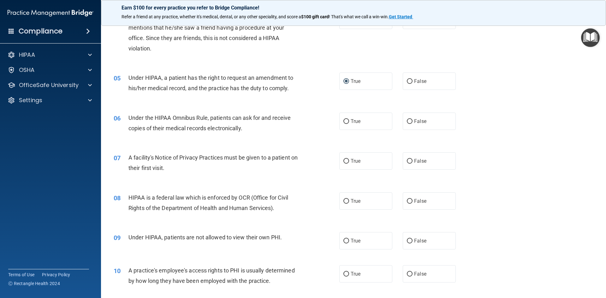
scroll to position [221, 0]
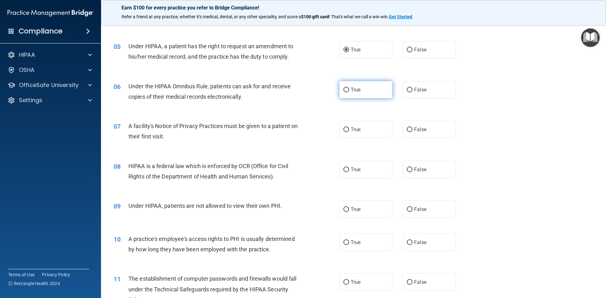
click at [346, 91] on input "True" at bounding box center [346, 90] width 6 height 5
radio input "true"
click at [343, 132] on input "True" at bounding box center [346, 129] width 6 height 5
radio input "true"
click at [407, 170] on input "False" at bounding box center [410, 169] width 6 height 5
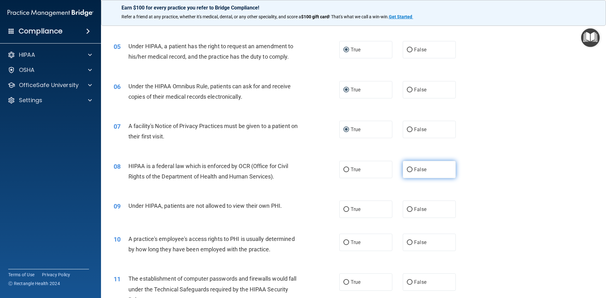
radio input "true"
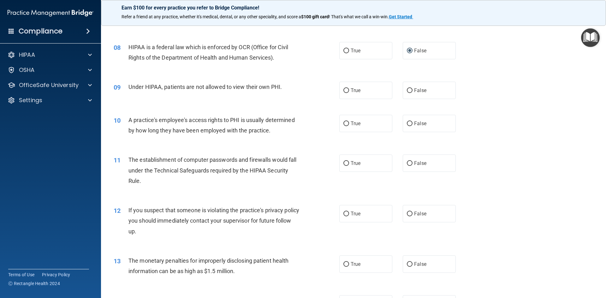
scroll to position [347, 0]
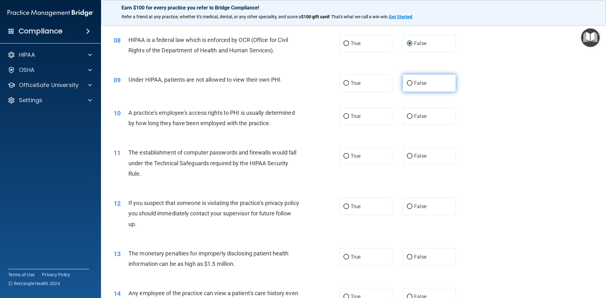
click at [407, 81] on input "False" at bounding box center [410, 83] width 6 height 5
radio input "true"
click at [344, 44] on input "True" at bounding box center [346, 43] width 6 height 5
radio input "true"
radio input "false"
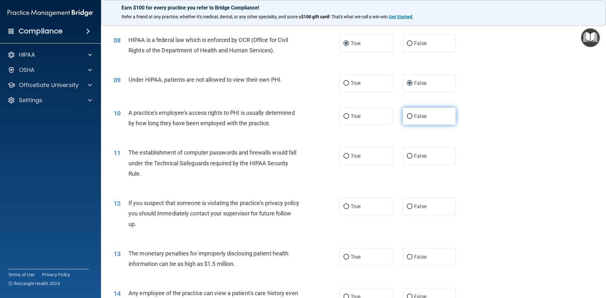
click at [407, 114] on input "False" at bounding box center [410, 116] width 6 height 5
radio input "true"
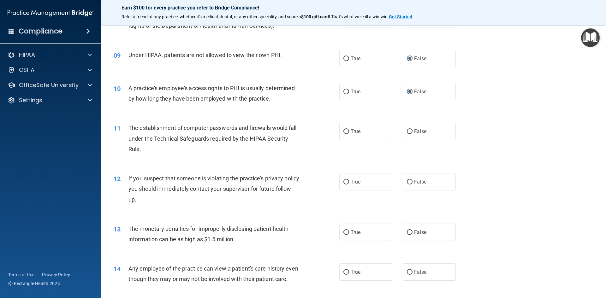
scroll to position [378, 0]
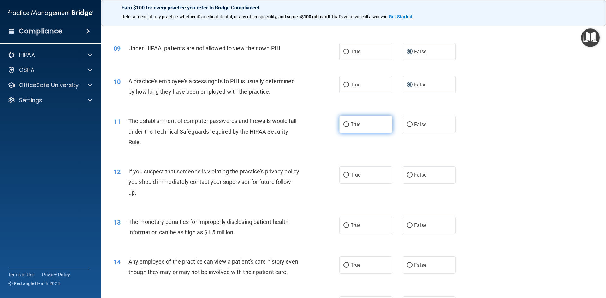
click at [344, 126] on input "True" at bounding box center [346, 124] width 6 height 5
radio input "true"
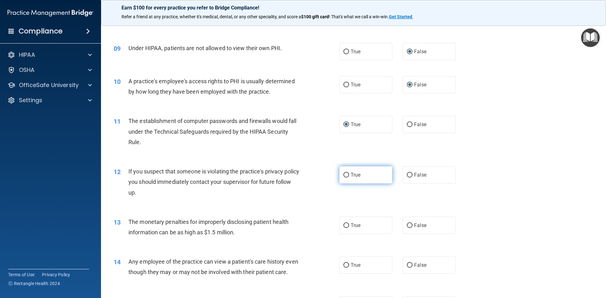
click at [345, 177] on input "True" at bounding box center [346, 175] width 6 height 5
radio input "true"
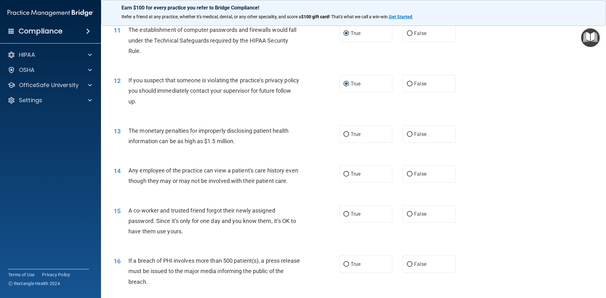
scroll to position [473, 0]
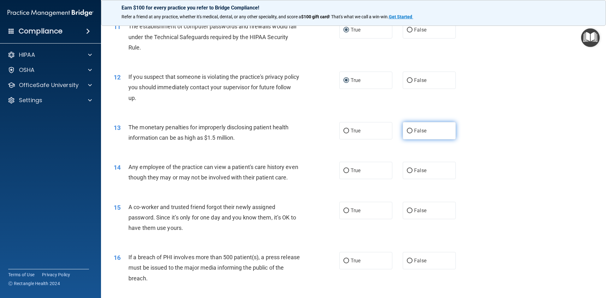
click at [407, 132] on input "False" at bounding box center [410, 131] width 6 height 5
radio input "true"
click at [350, 129] on span "True" at bounding box center [355, 131] width 10 height 6
click at [348, 129] on input "True" at bounding box center [346, 131] width 6 height 5
radio input "true"
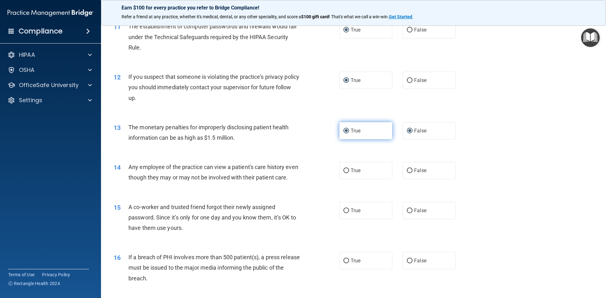
radio input "false"
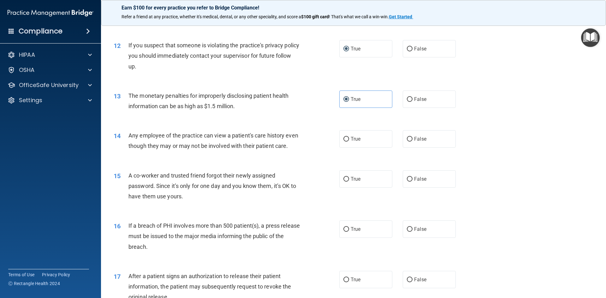
scroll to position [536, 0]
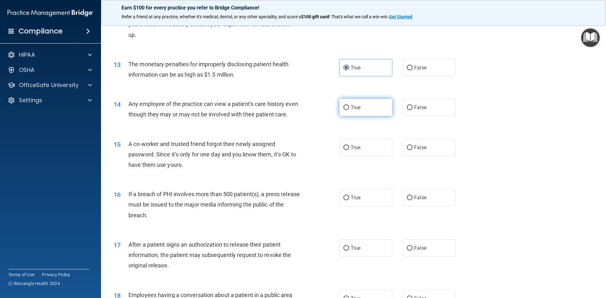
click at [344, 109] on input "True" at bounding box center [346, 107] width 6 height 5
radio input "true"
click at [408, 67] on input "False" at bounding box center [410, 68] width 6 height 5
radio input "true"
radio input "false"
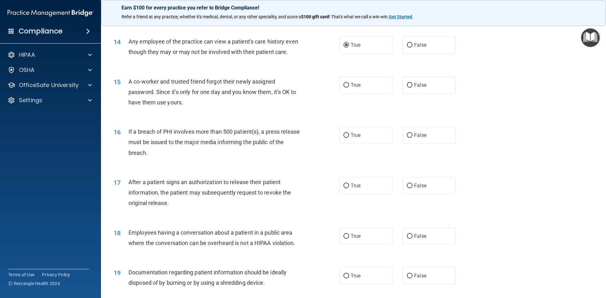
scroll to position [599, 0]
click at [408, 93] on label "False" at bounding box center [428, 84] width 53 height 17
click at [408, 87] on input "False" at bounding box center [410, 84] width 6 height 5
radio input "true"
click at [407, 137] on input "False" at bounding box center [410, 134] width 6 height 5
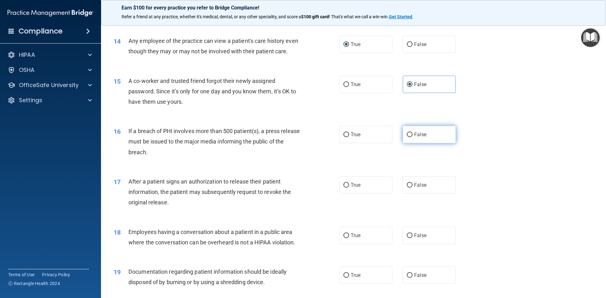
radio input "true"
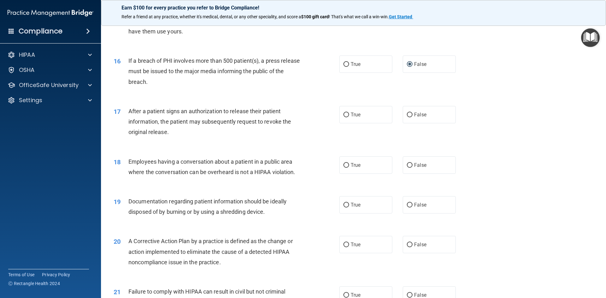
scroll to position [694, 0]
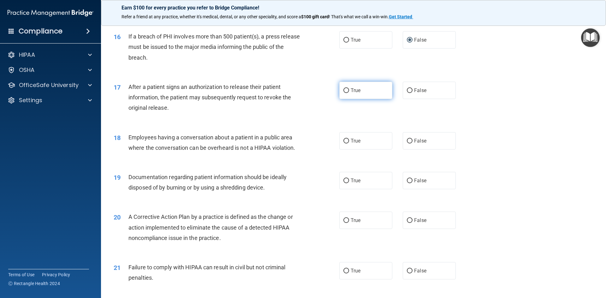
click at [355, 93] on span "True" at bounding box center [355, 90] width 10 height 6
click at [349, 93] on input "True" at bounding box center [346, 90] width 6 height 5
radio input "true"
click at [407, 149] on label "False" at bounding box center [428, 140] width 53 height 17
click at [407, 143] on input "False" at bounding box center [410, 141] width 6 height 5
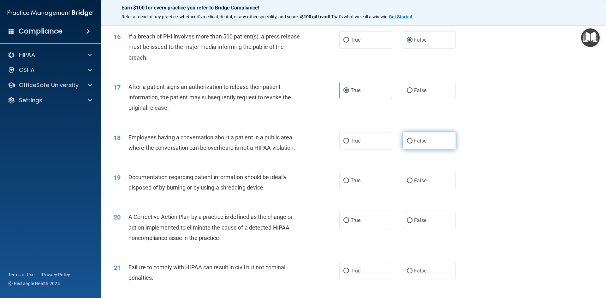
radio input "true"
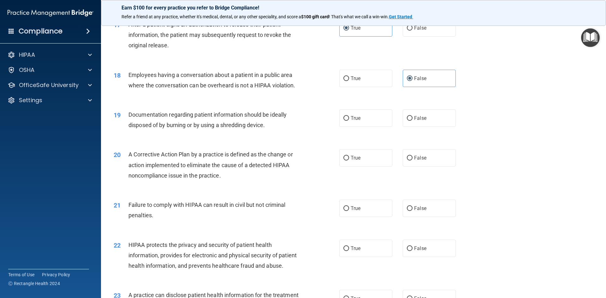
scroll to position [757, 0]
click at [343, 120] on input "True" at bounding box center [346, 117] width 6 height 5
radio input "true"
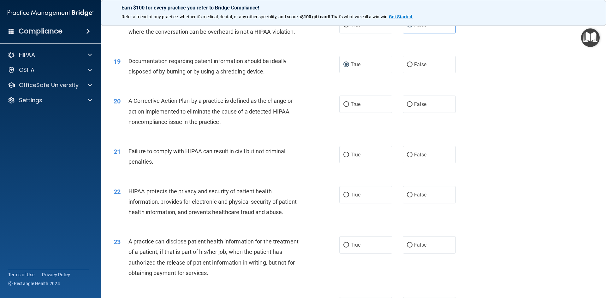
scroll to position [820, 0]
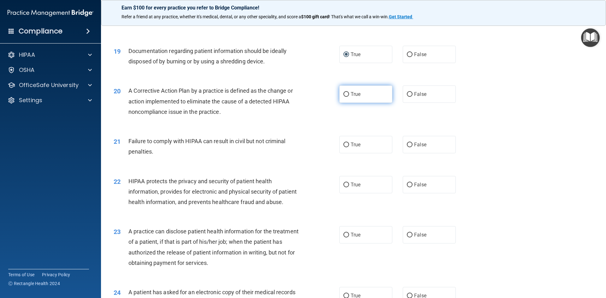
click at [343, 97] on input "True" at bounding box center [346, 94] width 6 height 5
radio input "true"
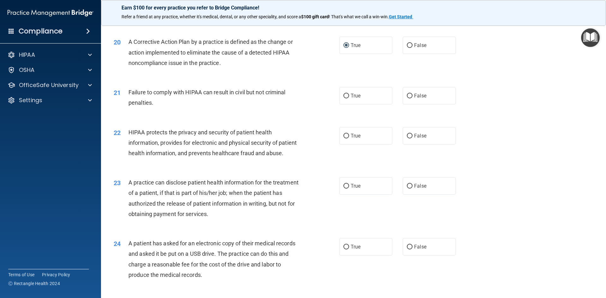
scroll to position [883, 0]
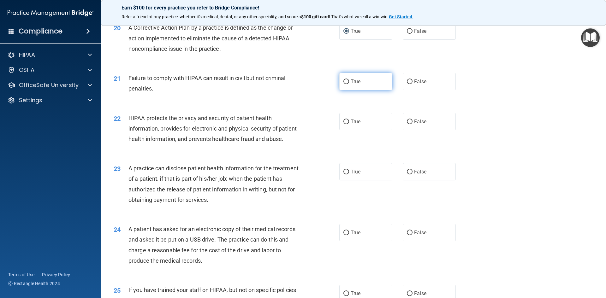
click at [343, 84] on input "True" at bounding box center [346, 81] width 6 height 5
radio input "true"
click at [347, 130] on label "True" at bounding box center [365, 121] width 53 height 17
click at [347, 124] on input "True" at bounding box center [346, 122] width 6 height 5
radio input "true"
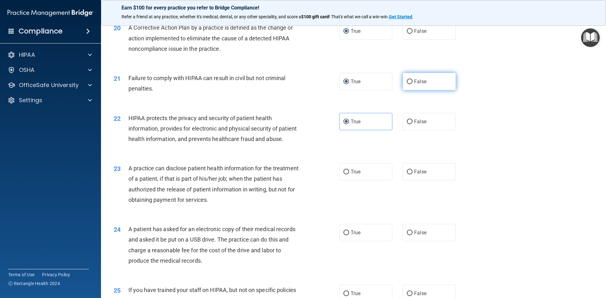
click at [407, 84] on input "False" at bounding box center [410, 81] width 6 height 5
radio input "true"
radio input "false"
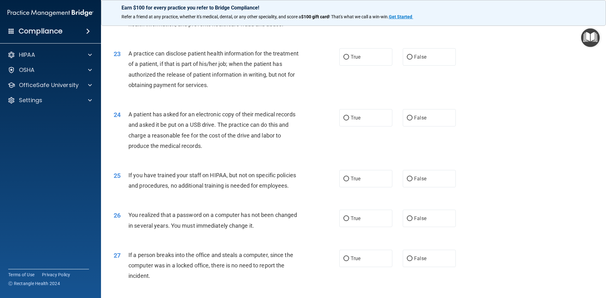
scroll to position [1009, 0]
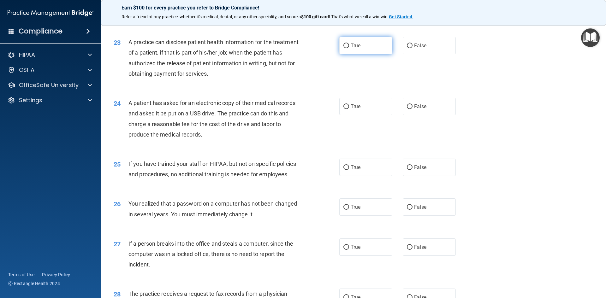
click at [346, 54] on label "True" at bounding box center [365, 45] width 53 height 17
click at [346, 48] on input "True" at bounding box center [346, 46] width 6 height 5
radio input "true"
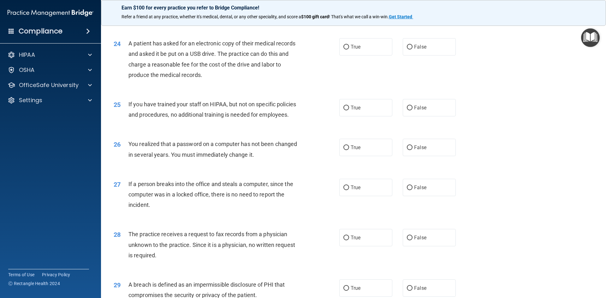
scroll to position [1072, 0]
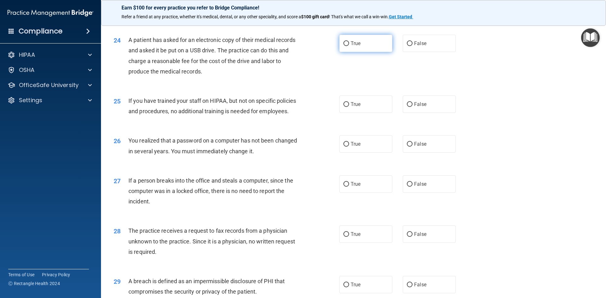
click at [343, 52] on label "True" at bounding box center [365, 43] width 53 height 17
click at [343, 46] on input "True" at bounding box center [346, 43] width 6 height 5
radio input "true"
click at [407, 46] on input "False" at bounding box center [410, 43] width 6 height 5
radio input "true"
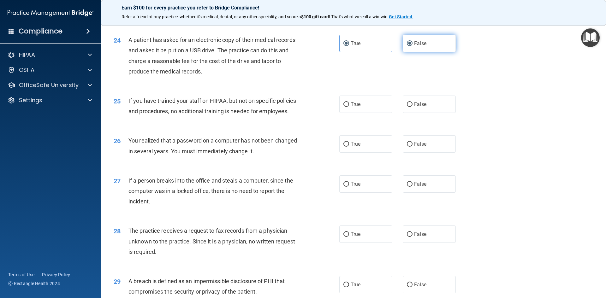
radio input "false"
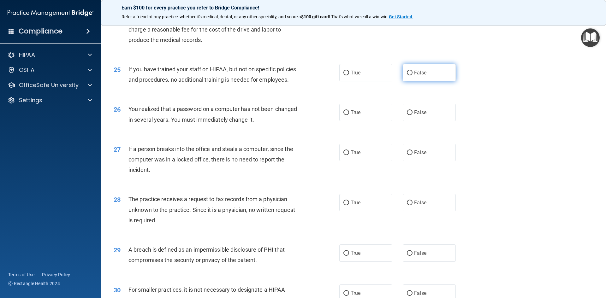
click at [407, 75] on input "False" at bounding box center [410, 73] width 6 height 5
radio input "true"
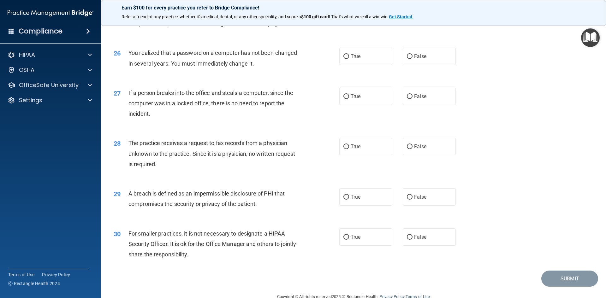
scroll to position [1167, 0]
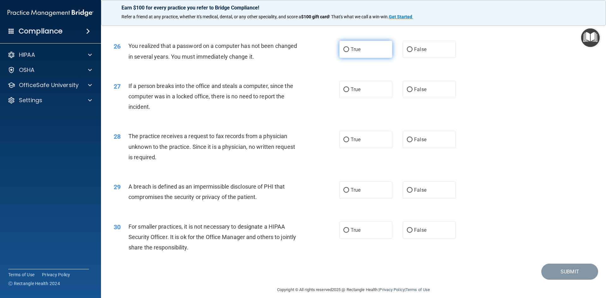
click at [345, 52] on input "True" at bounding box center [346, 49] width 6 height 5
radio input "true"
click at [407, 92] on input "False" at bounding box center [410, 89] width 6 height 5
radio input "true"
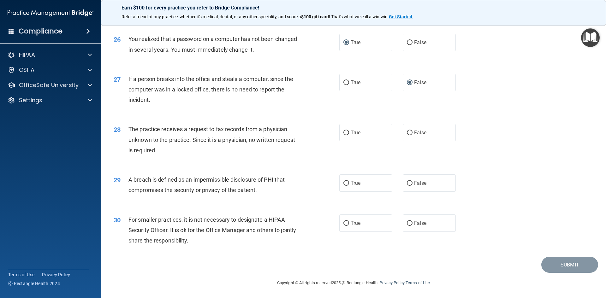
scroll to position [1195, 0]
click at [408, 134] on input "False" at bounding box center [410, 133] width 6 height 5
radio input "true"
click at [348, 187] on label "True" at bounding box center [365, 182] width 53 height 17
click at [348, 186] on input "True" at bounding box center [346, 183] width 6 height 5
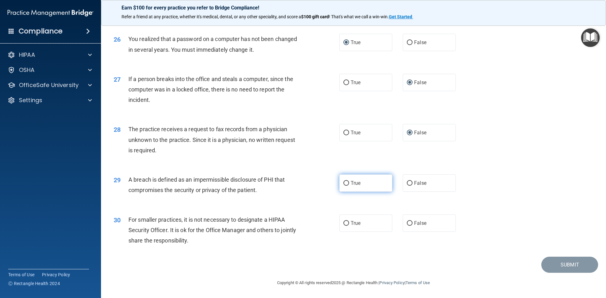
radio input "true"
click at [410, 226] on label "False" at bounding box center [428, 222] width 53 height 17
click at [410, 226] on input "False" at bounding box center [410, 223] width 6 height 5
radio input "true"
click at [558, 265] on button "Submit" at bounding box center [569, 265] width 57 height 16
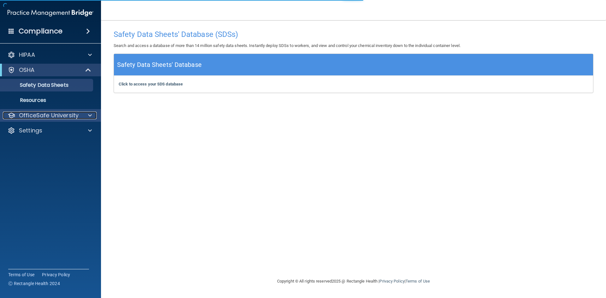
click at [52, 113] on p "OfficeSafe University" at bounding box center [49, 116] width 60 height 8
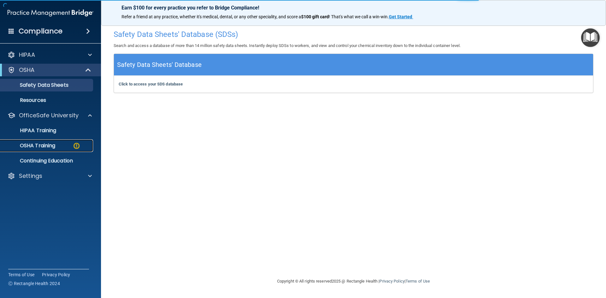
click at [48, 143] on p "OSHA Training" at bounding box center [29, 146] width 51 height 6
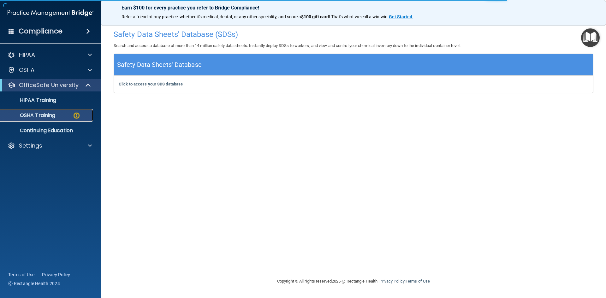
click at [74, 115] on img at bounding box center [77, 116] width 8 height 8
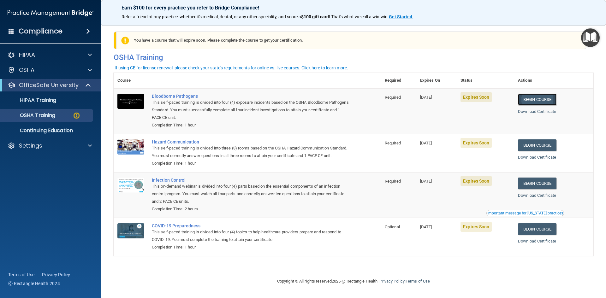
click at [543, 97] on link "Begin Course" at bounding box center [537, 100] width 38 height 12
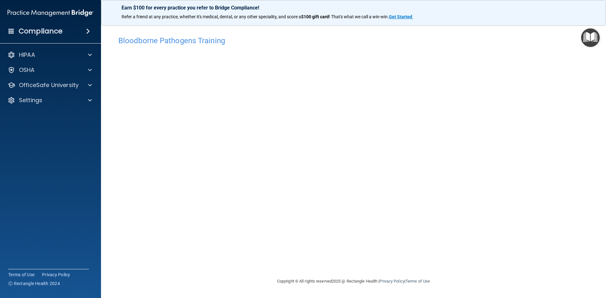
click at [470, 261] on div "Bloodborne Pathogens Training This course doesn’t expire until [DATE]. Are you …" at bounding box center [353, 155] width 479 height 245
